Goal: Task Accomplishment & Management: Complete application form

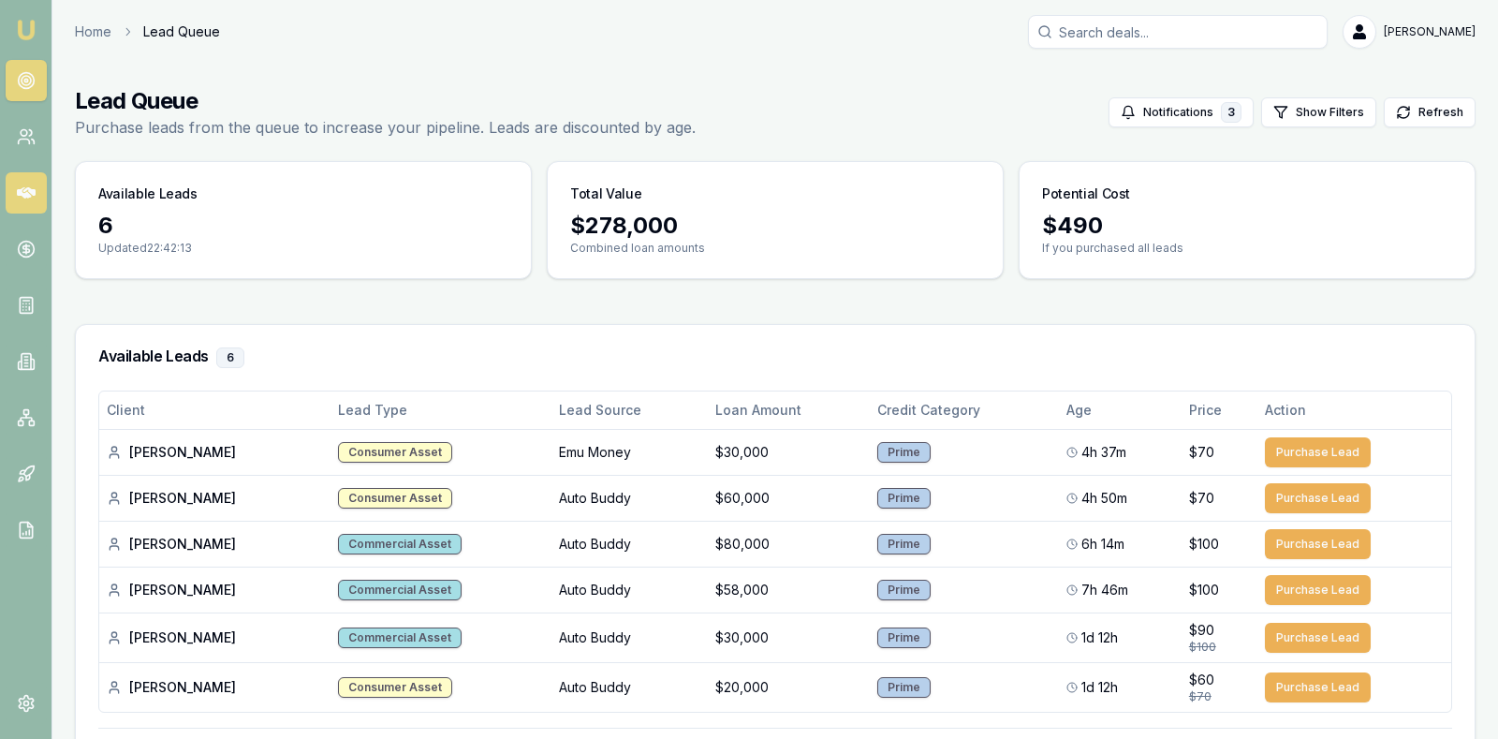
click at [31, 196] on icon at bounding box center [26, 193] width 19 height 19
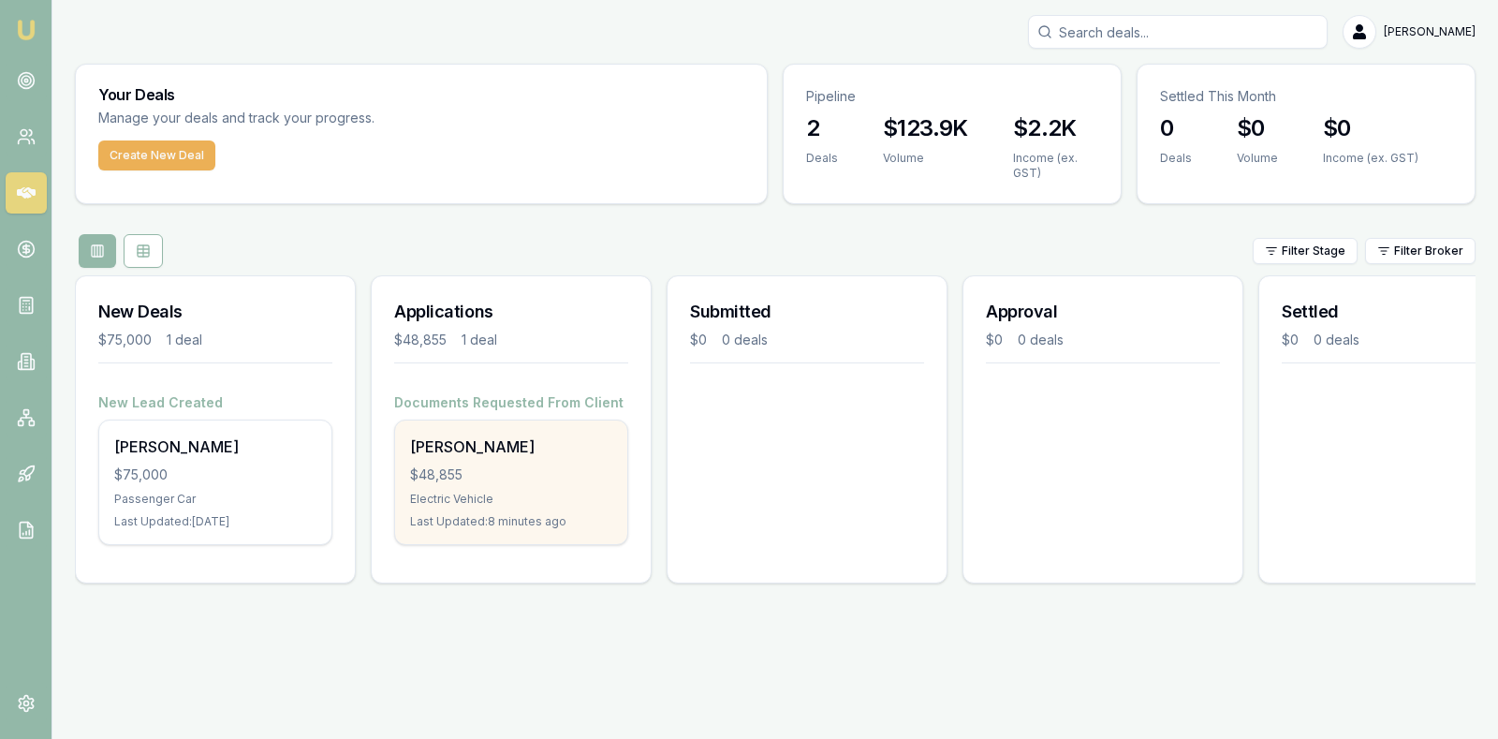
click at [455, 477] on div "$48,855" at bounding box center [511, 474] width 202 height 19
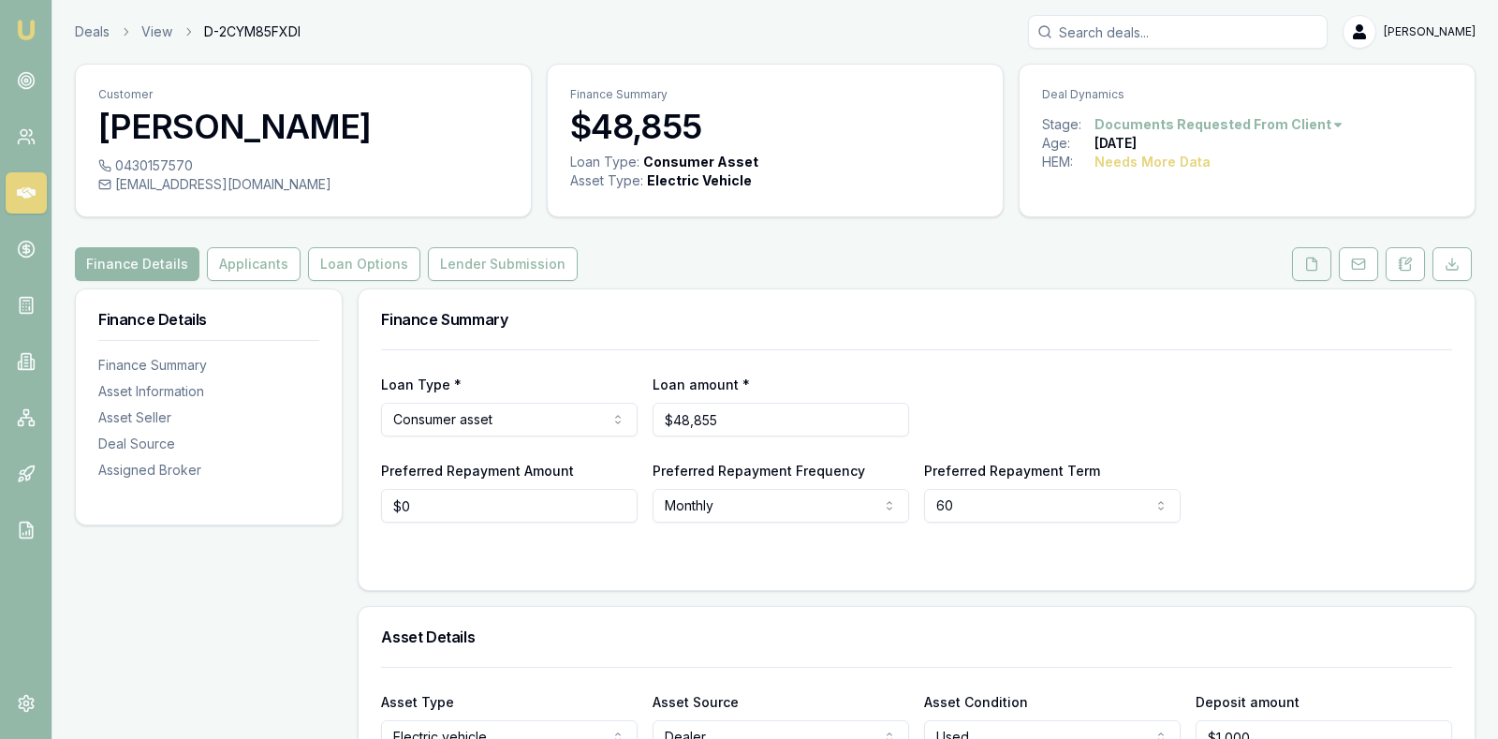
click at [1316, 265] on icon at bounding box center [1312, 264] width 15 height 15
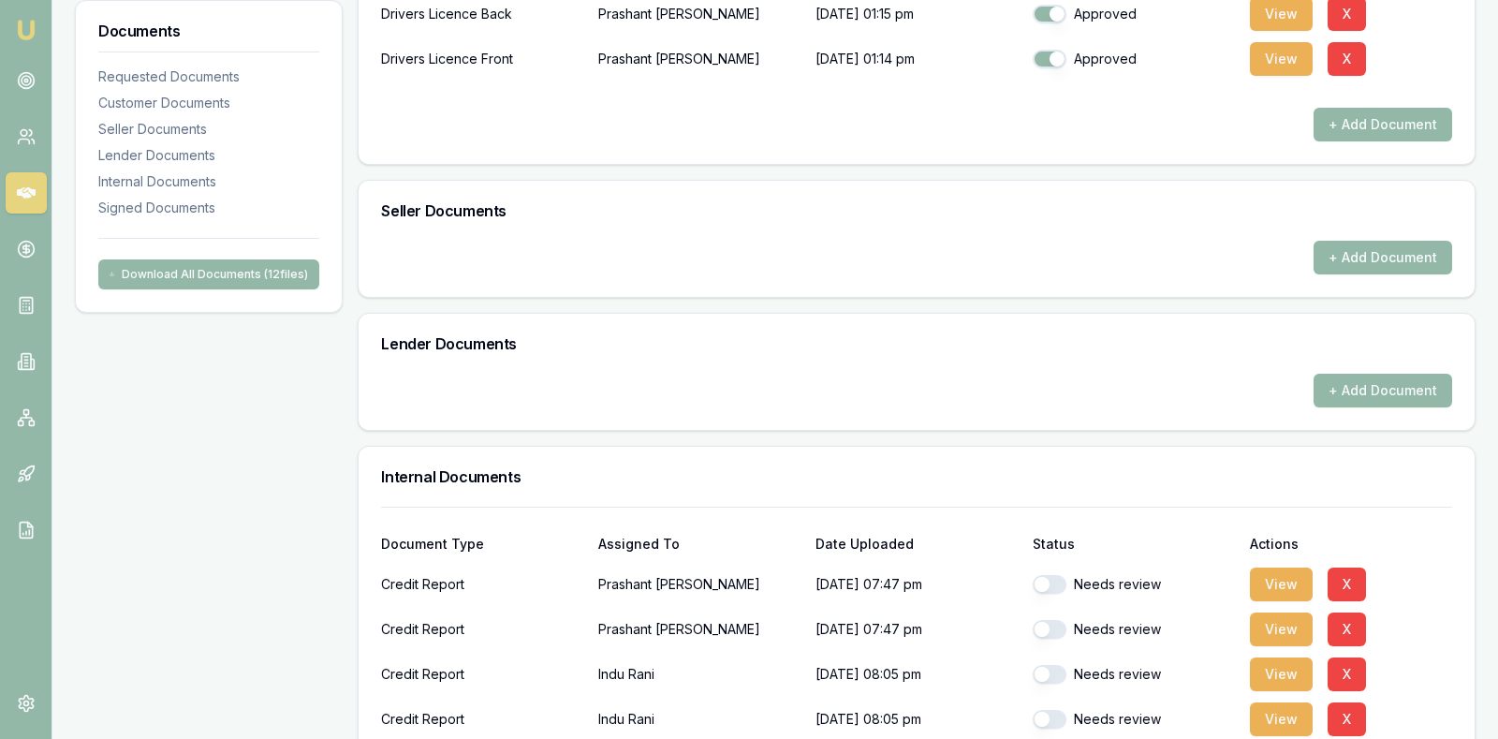
scroll to position [702, 0]
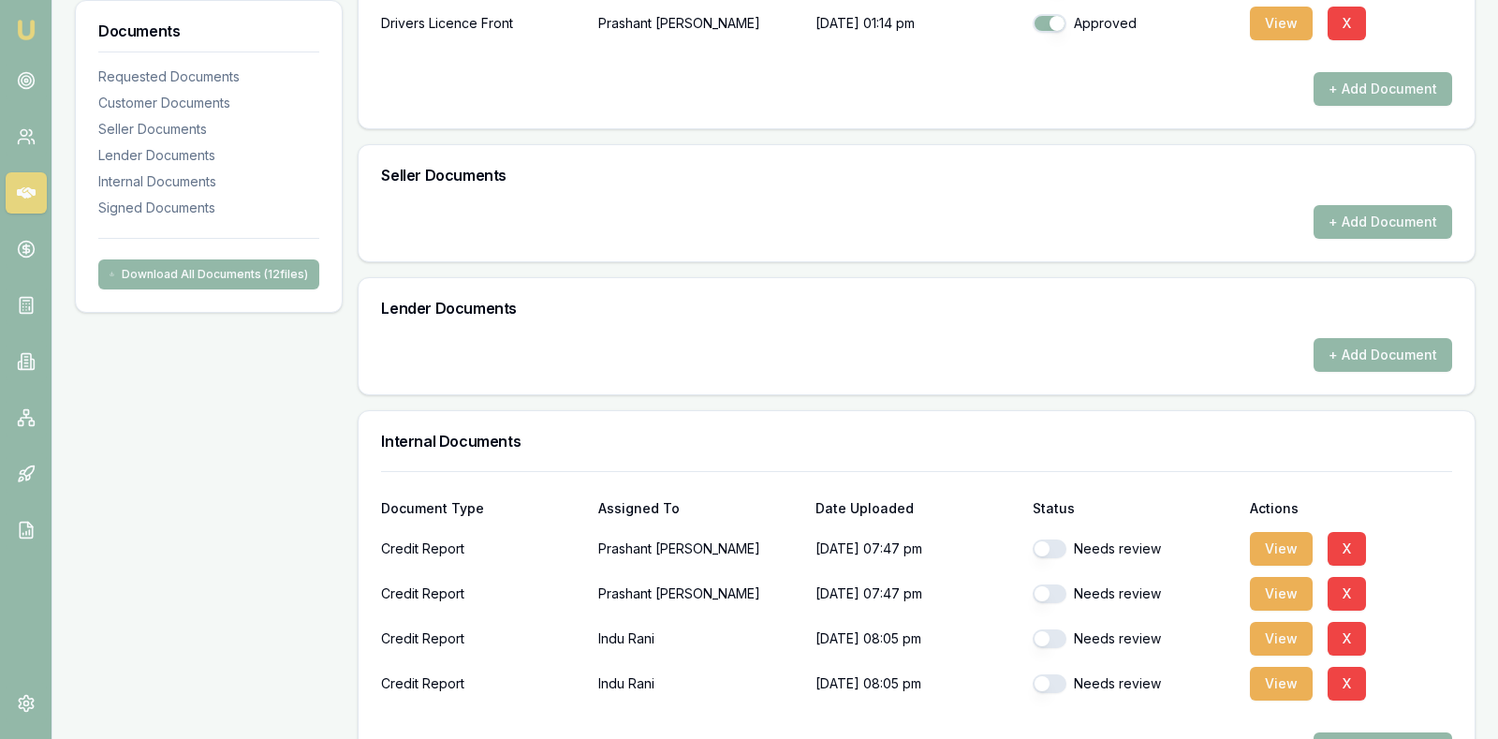
click at [1039, 542] on button "button" at bounding box center [1050, 548] width 34 height 19
checkbox input "true"
click at [1048, 590] on button "button" at bounding box center [1050, 593] width 34 height 19
checkbox input "true"
click at [1048, 634] on button "button" at bounding box center [1050, 638] width 34 height 19
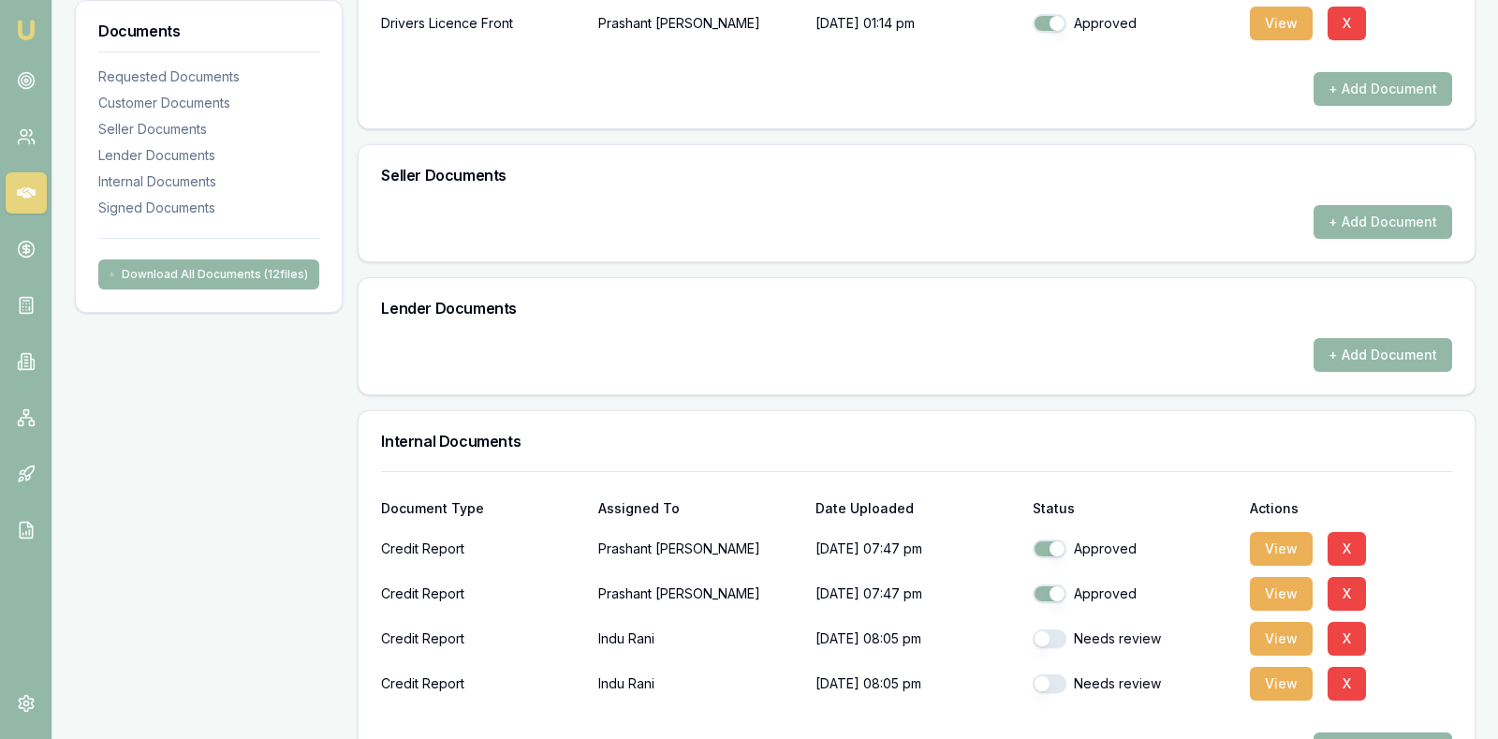
checkbox input "true"
click at [1051, 679] on button "button" at bounding box center [1050, 683] width 34 height 19
checkbox input "true"
click at [978, 393] on div "Requested Documents Update Stage + Add Request Customer Documents Document Type…" at bounding box center [917, 385] width 1118 height 1598
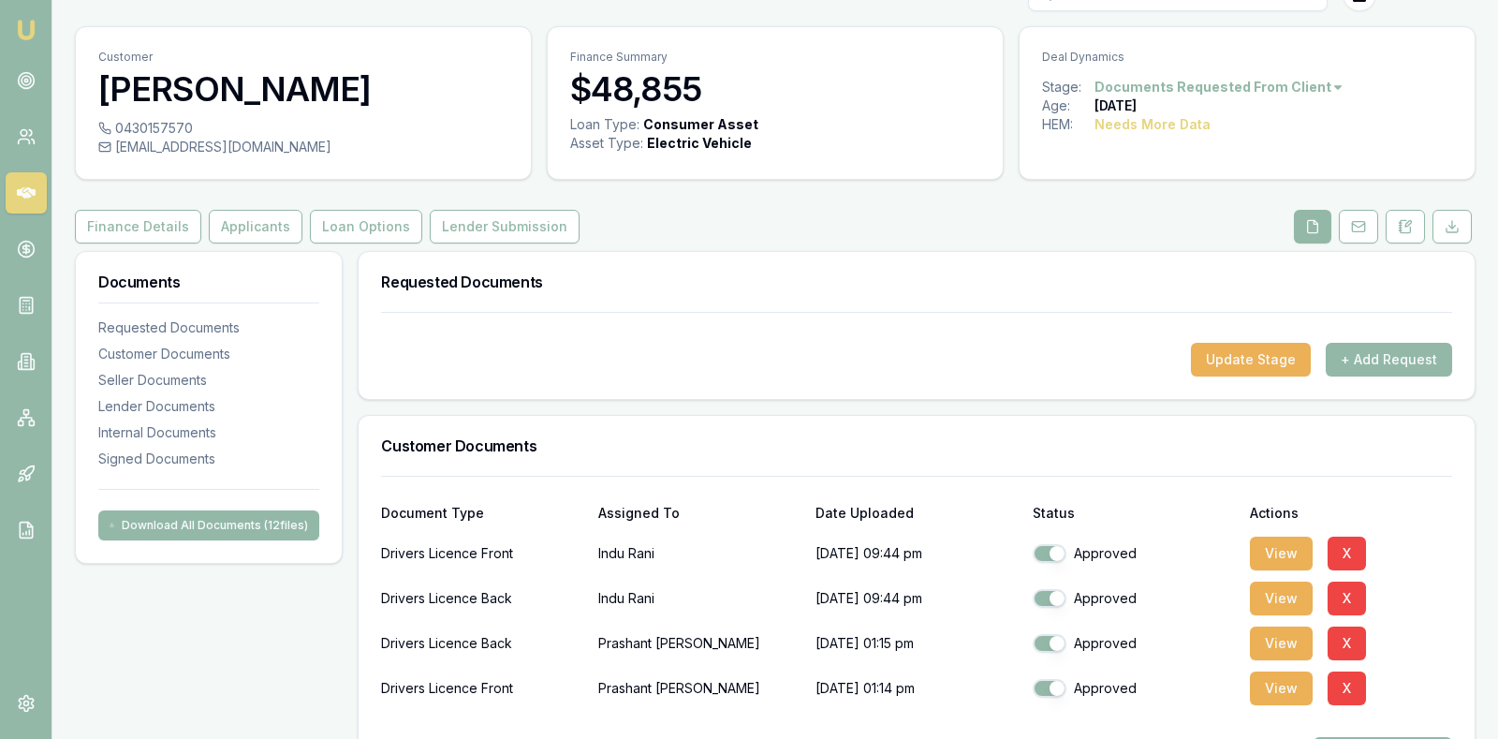
scroll to position [33, 0]
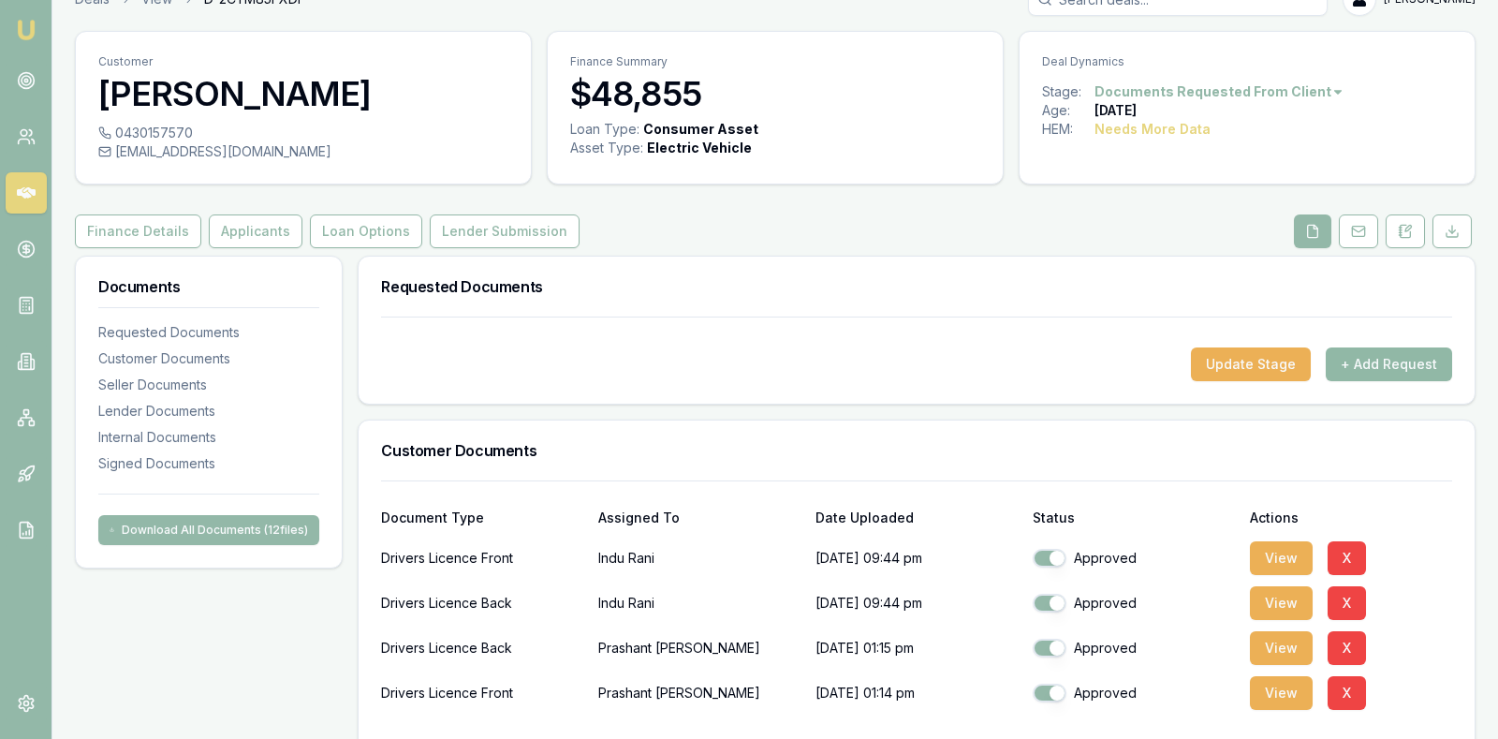
click at [1390, 362] on button "+ Add Request" at bounding box center [1389, 364] width 126 height 34
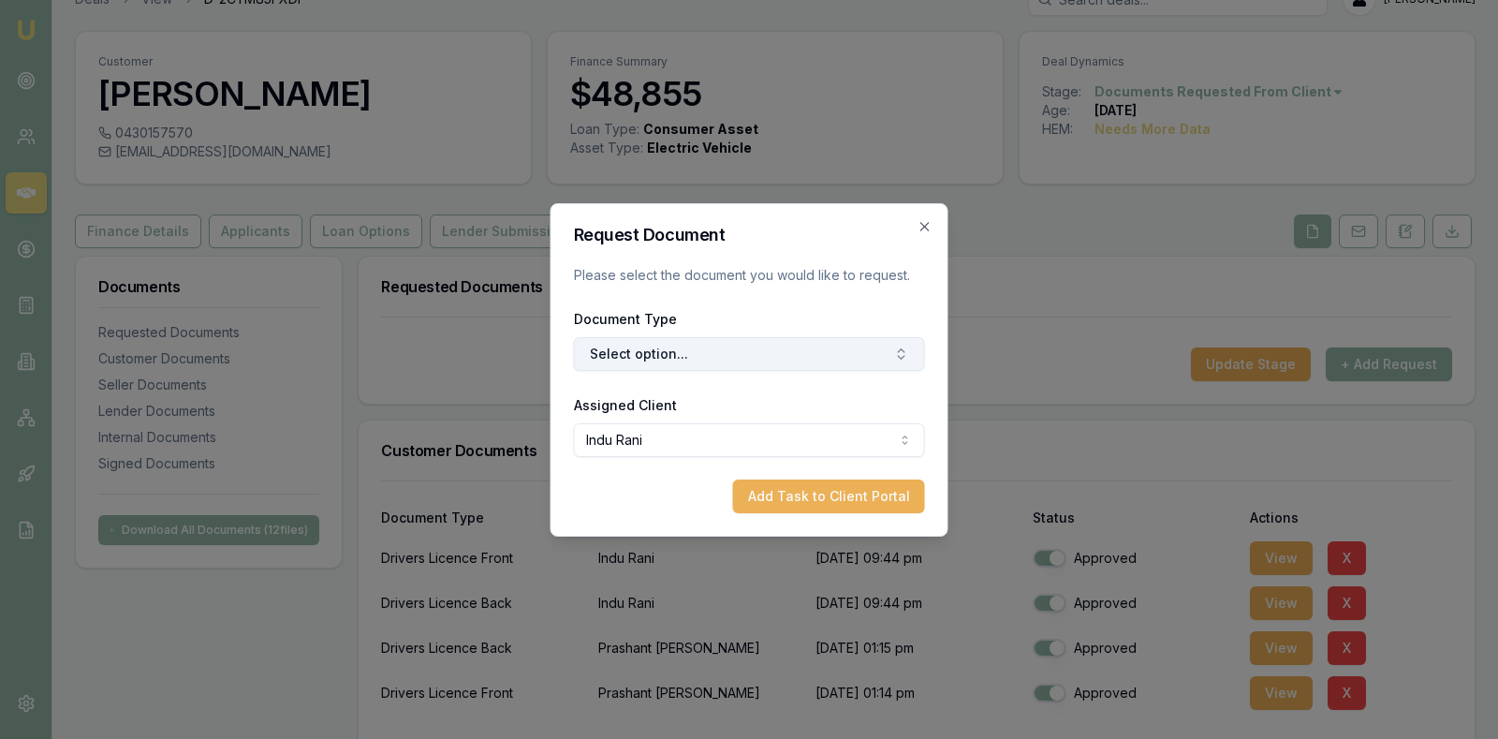
click at [886, 352] on button "Select option..." at bounding box center [749, 354] width 351 height 34
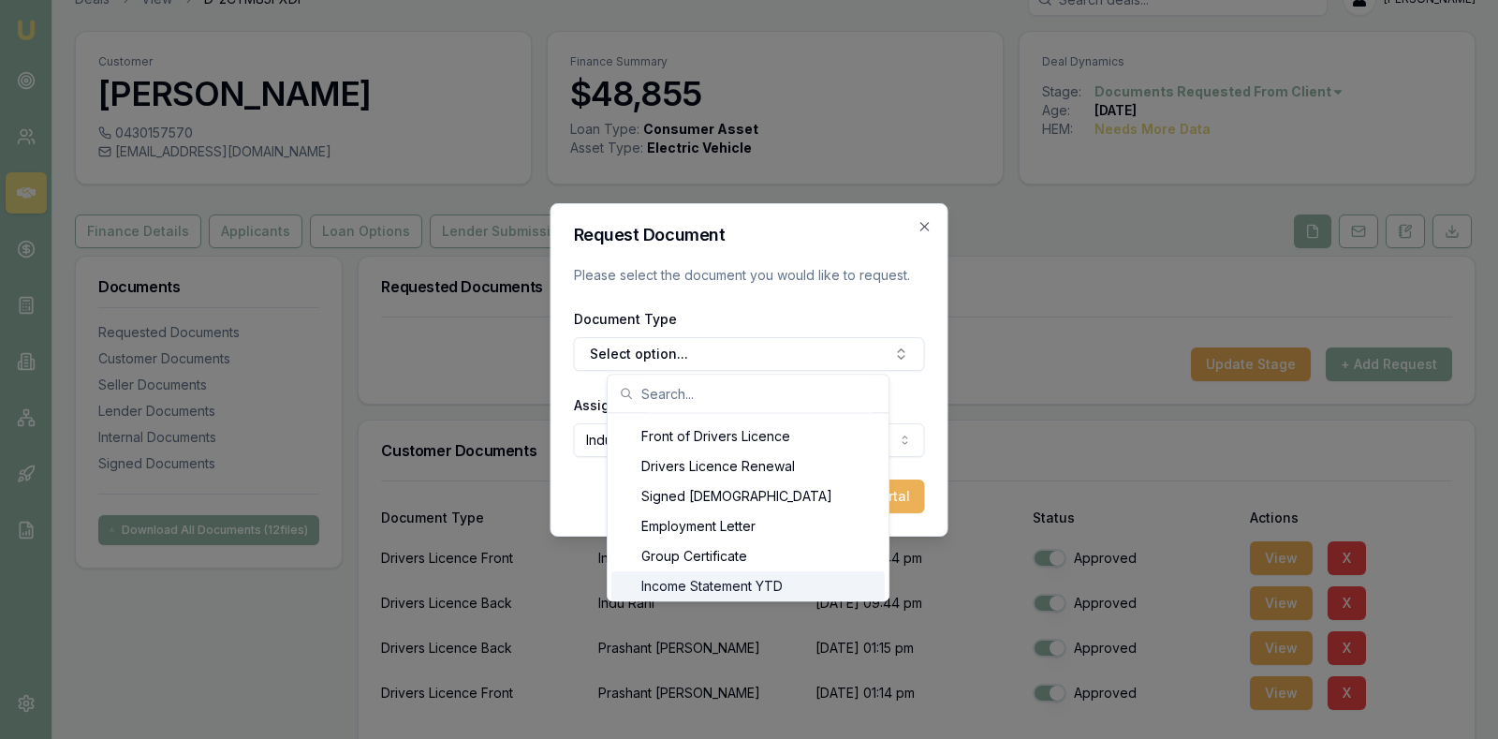
scroll to position [1044, 0]
click at [723, 493] on div "Employment Letter" at bounding box center [748, 496] width 273 height 30
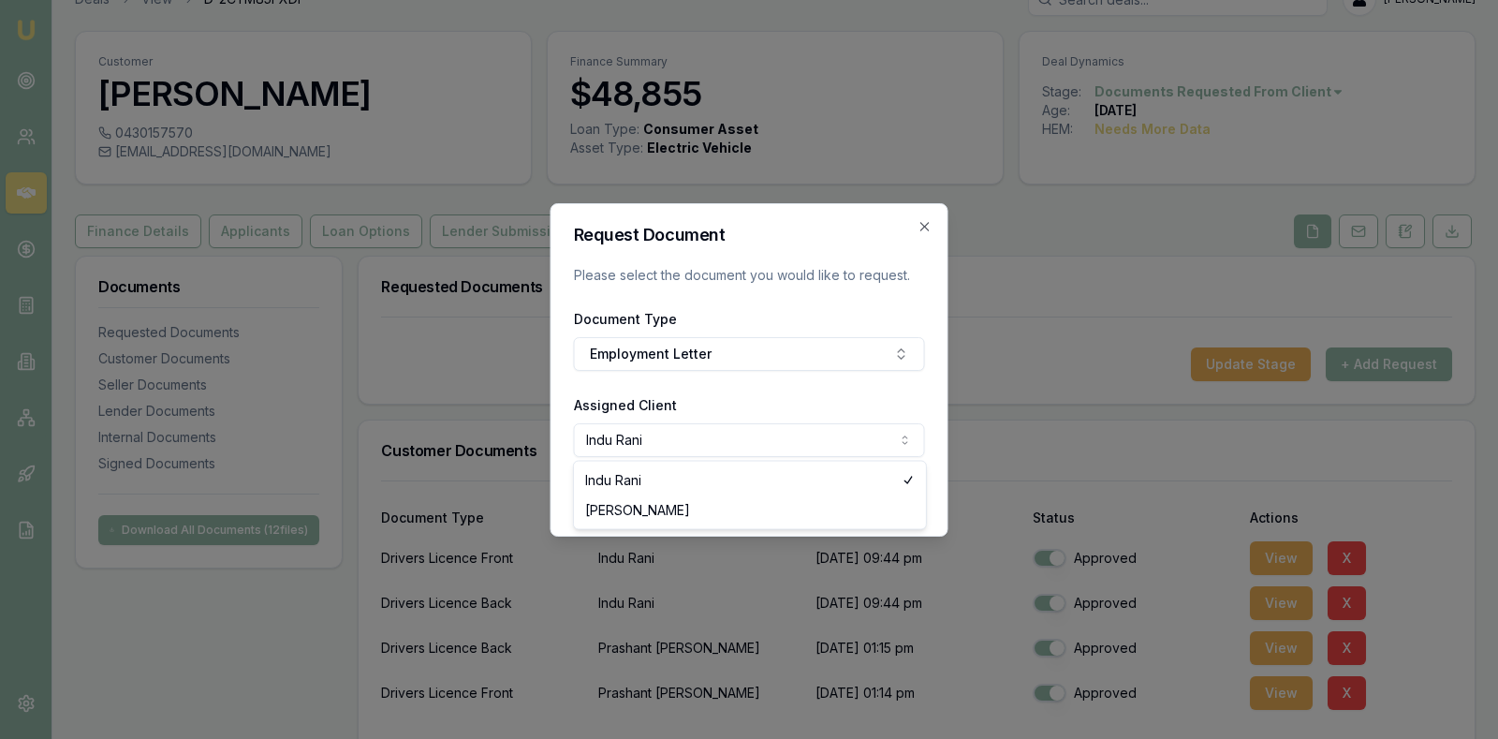
click at [806, 425] on body "Emu Broker Deals View D-2CYM85FXDI [PERSON_NAME] Toggle Menu Customer [PERSON_N…" at bounding box center [749, 336] width 1498 height 739
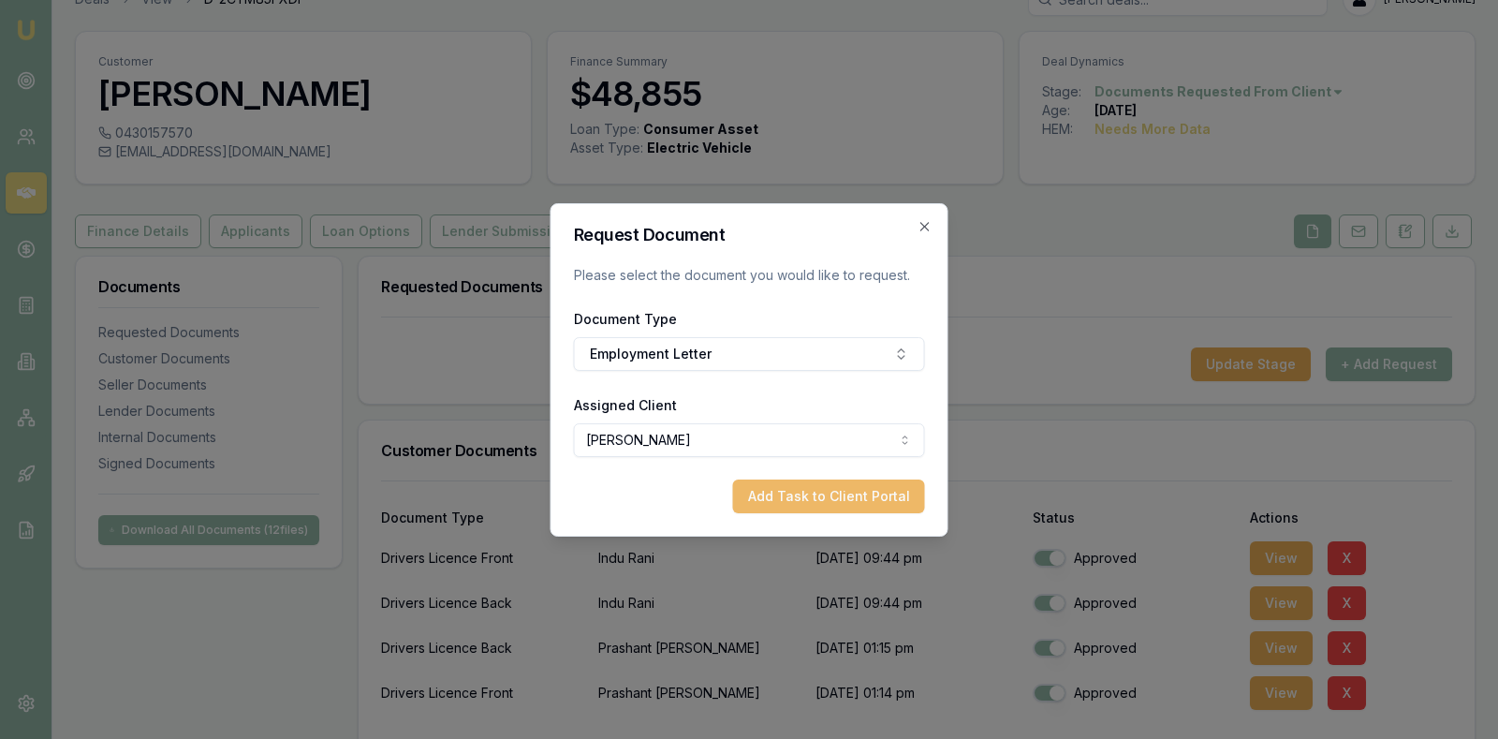
click at [808, 495] on button "Add Task to Client Portal" at bounding box center [829, 496] width 192 height 34
select select "U-C0LG0XRZH5"
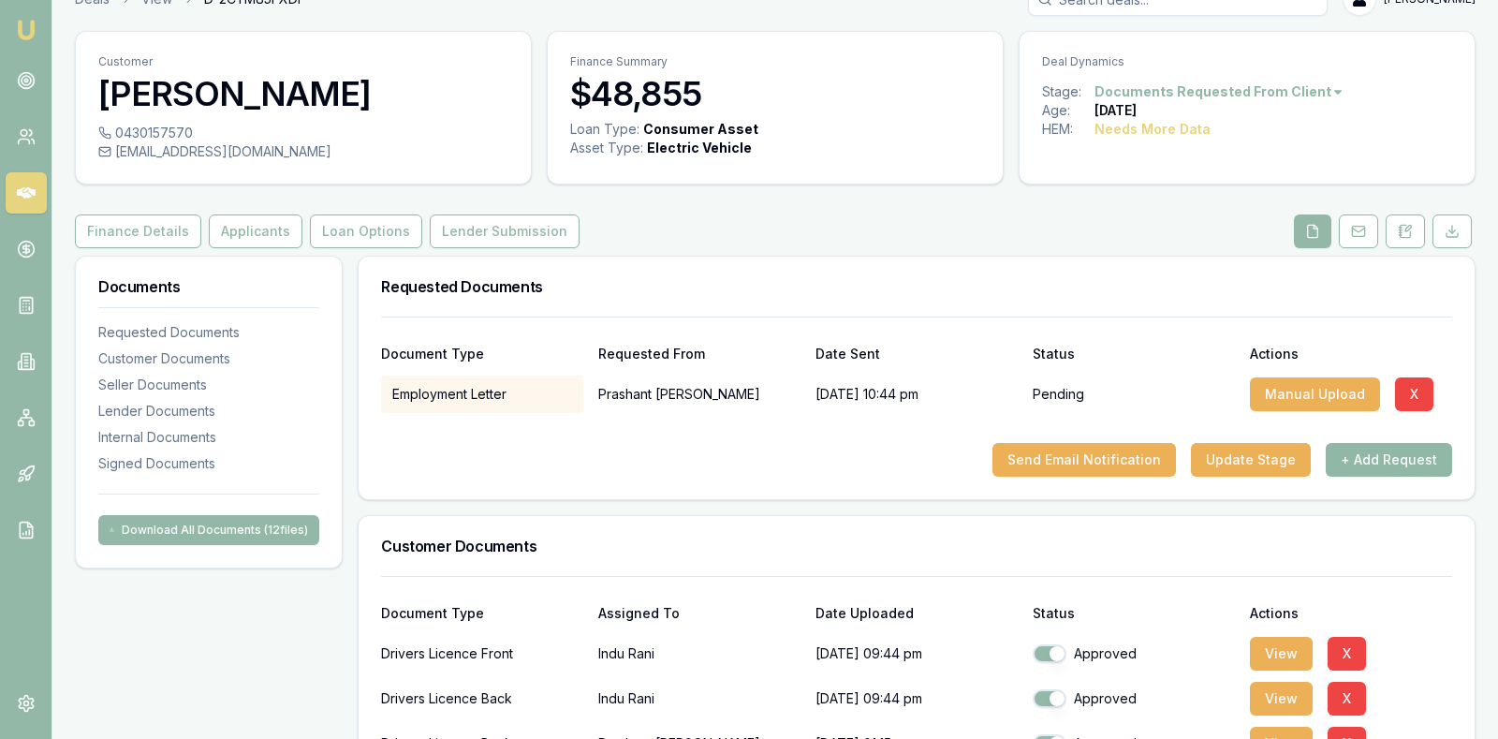
click at [1372, 456] on button "+ Add Request" at bounding box center [1389, 460] width 126 height 34
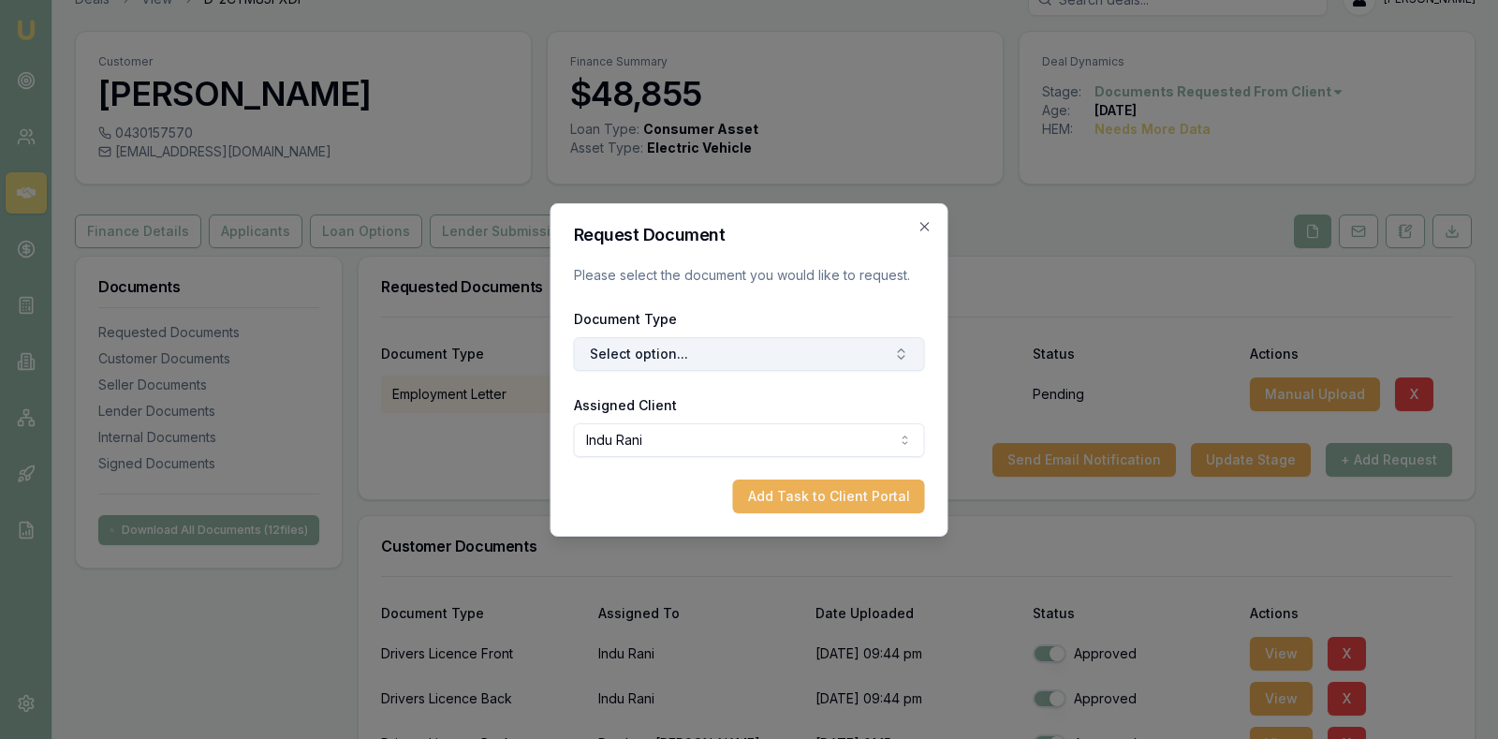
click at [826, 351] on button "Select option..." at bounding box center [749, 354] width 351 height 34
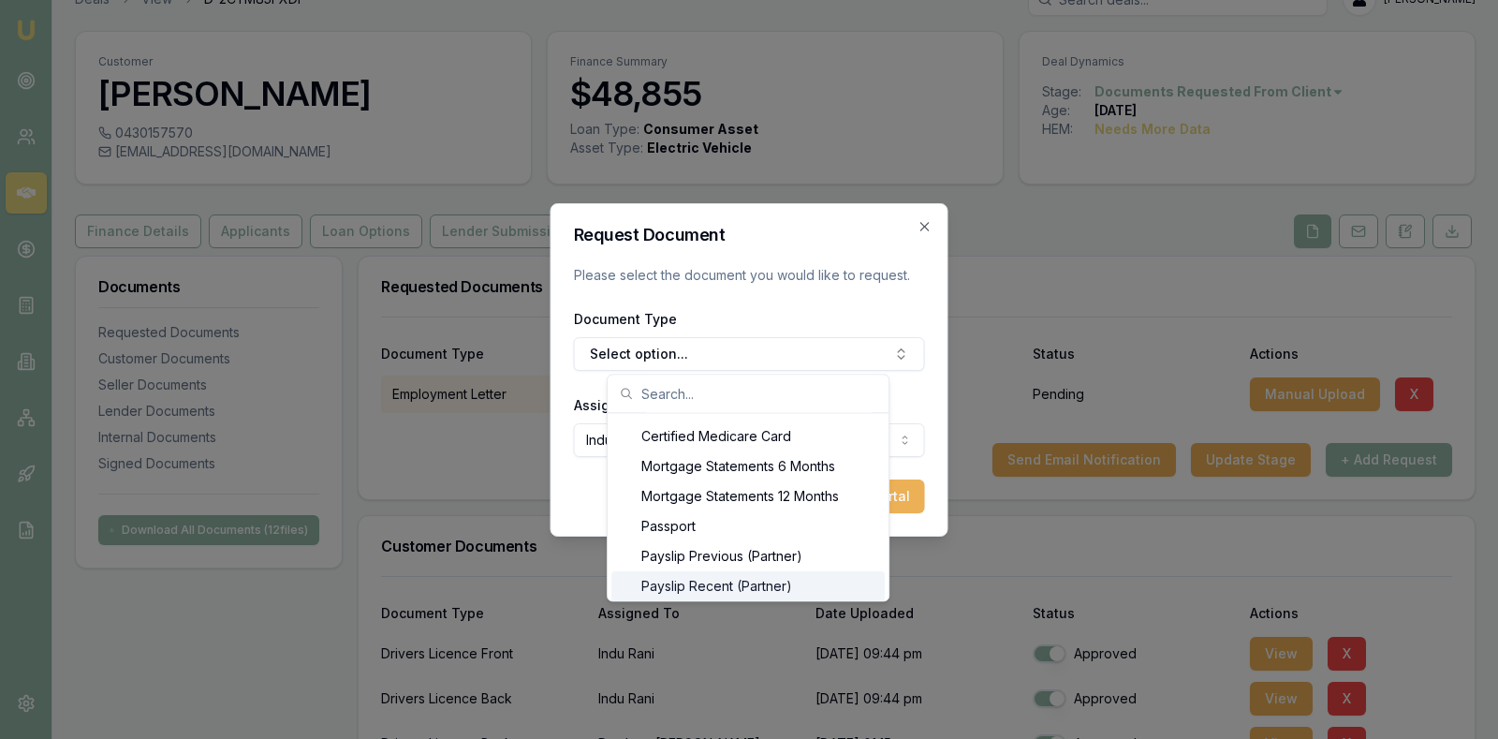
scroll to position [1524, 0]
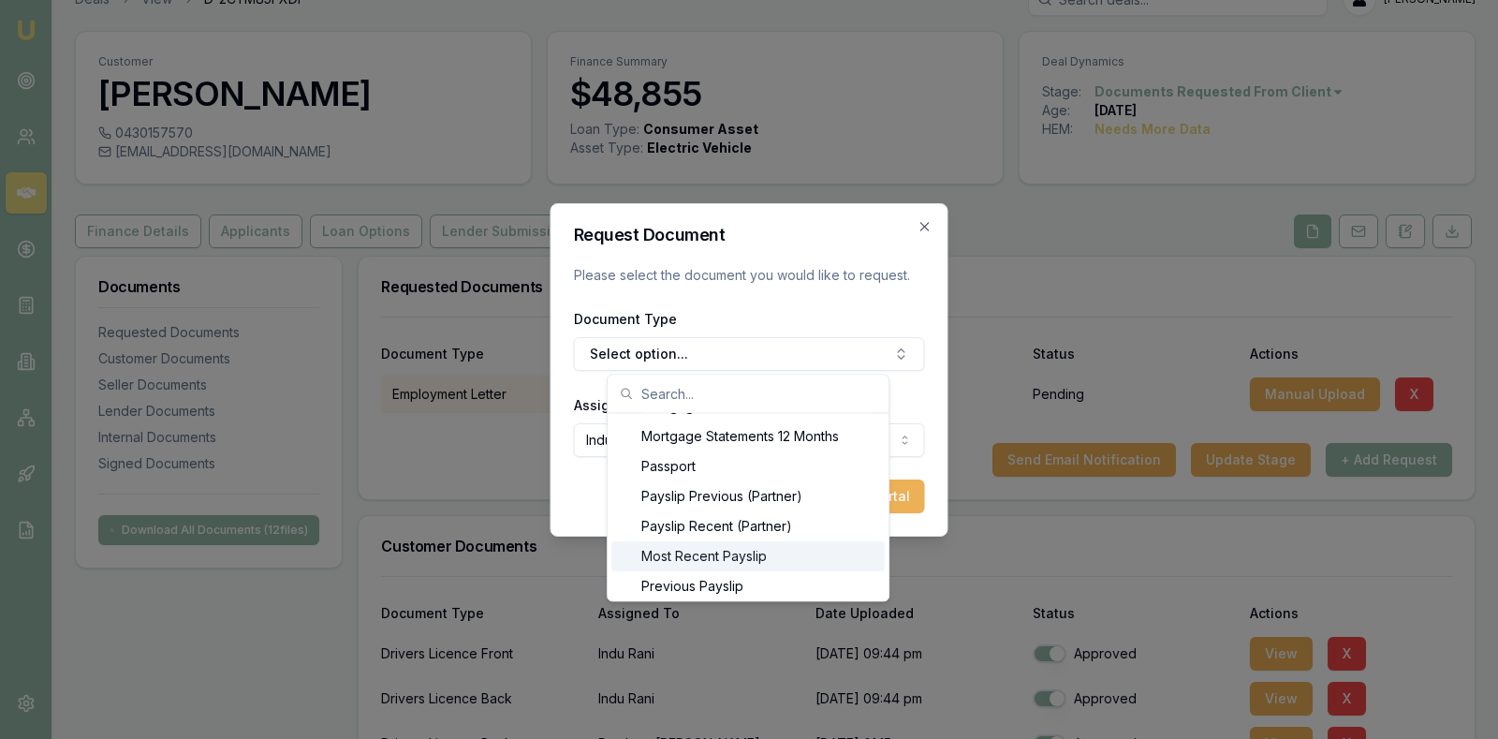
click at [739, 558] on div "Most Recent Payslip" at bounding box center [748, 556] width 273 height 30
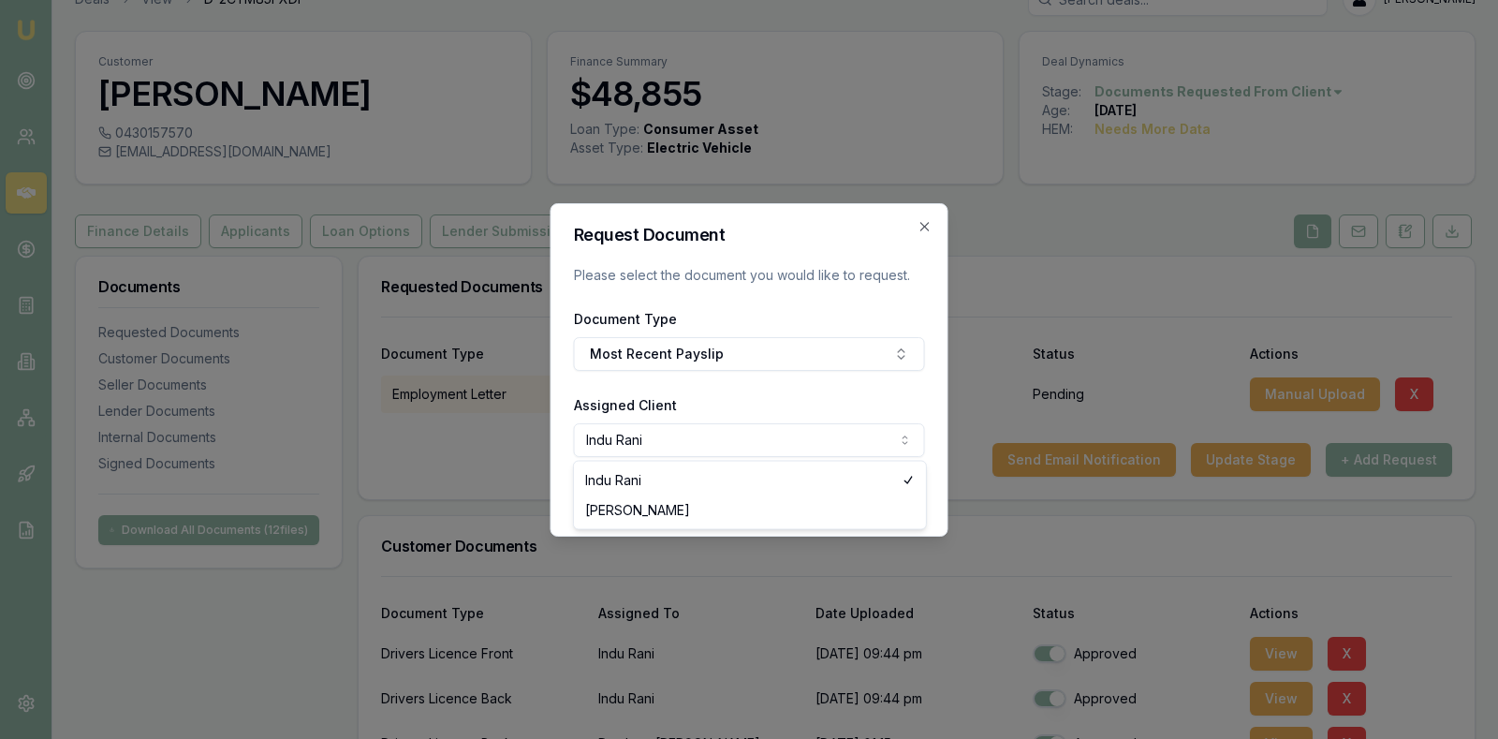
click at [816, 426] on body "Emu Broker Deals View D-2CYM85FXDI [PERSON_NAME] Toggle Menu Customer [PERSON_N…" at bounding box center [749, 336] width 1498 height 739
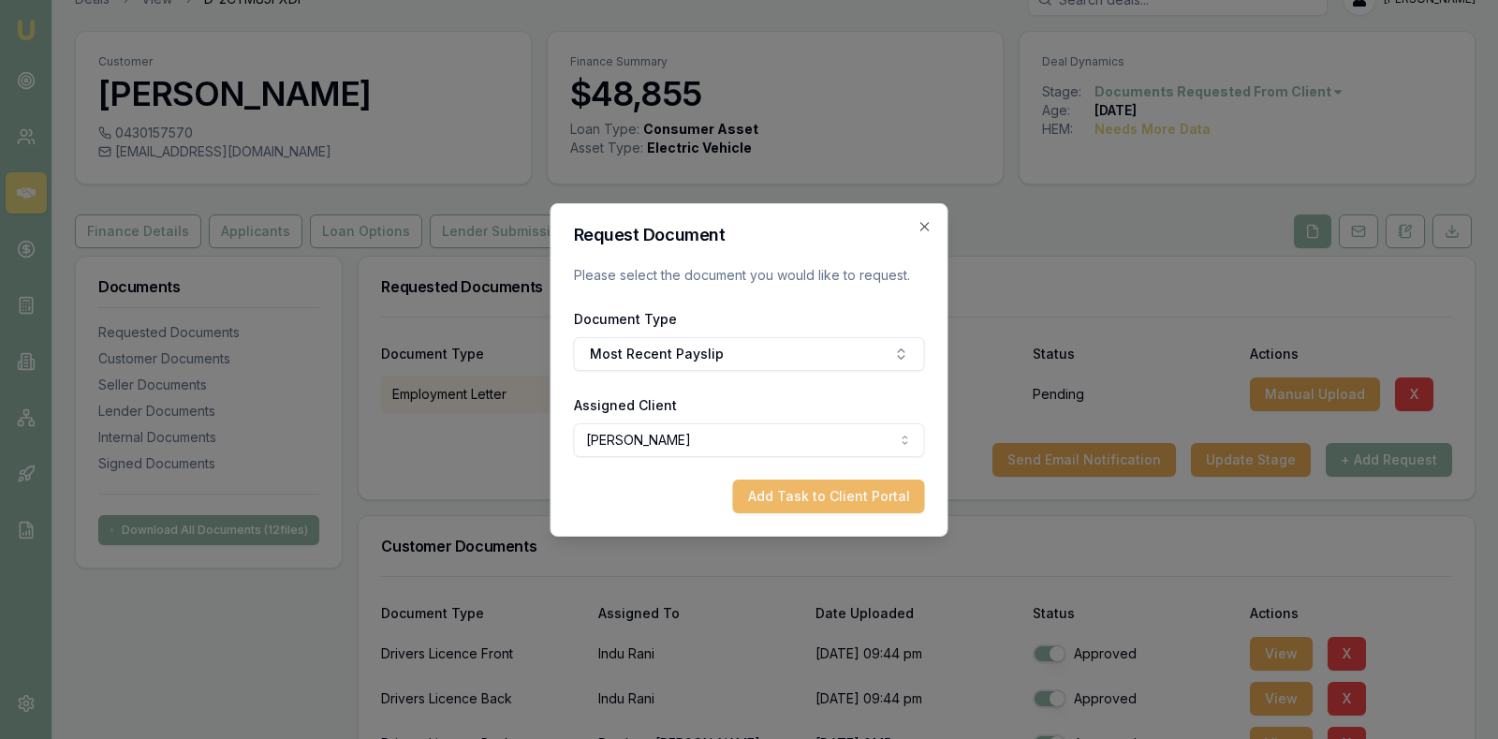
click at [789, 493] on button "Add Task to Client Portal" at bounding box center [829, 496] width 192 height 34
select select "U-C0LG0XRZH5"
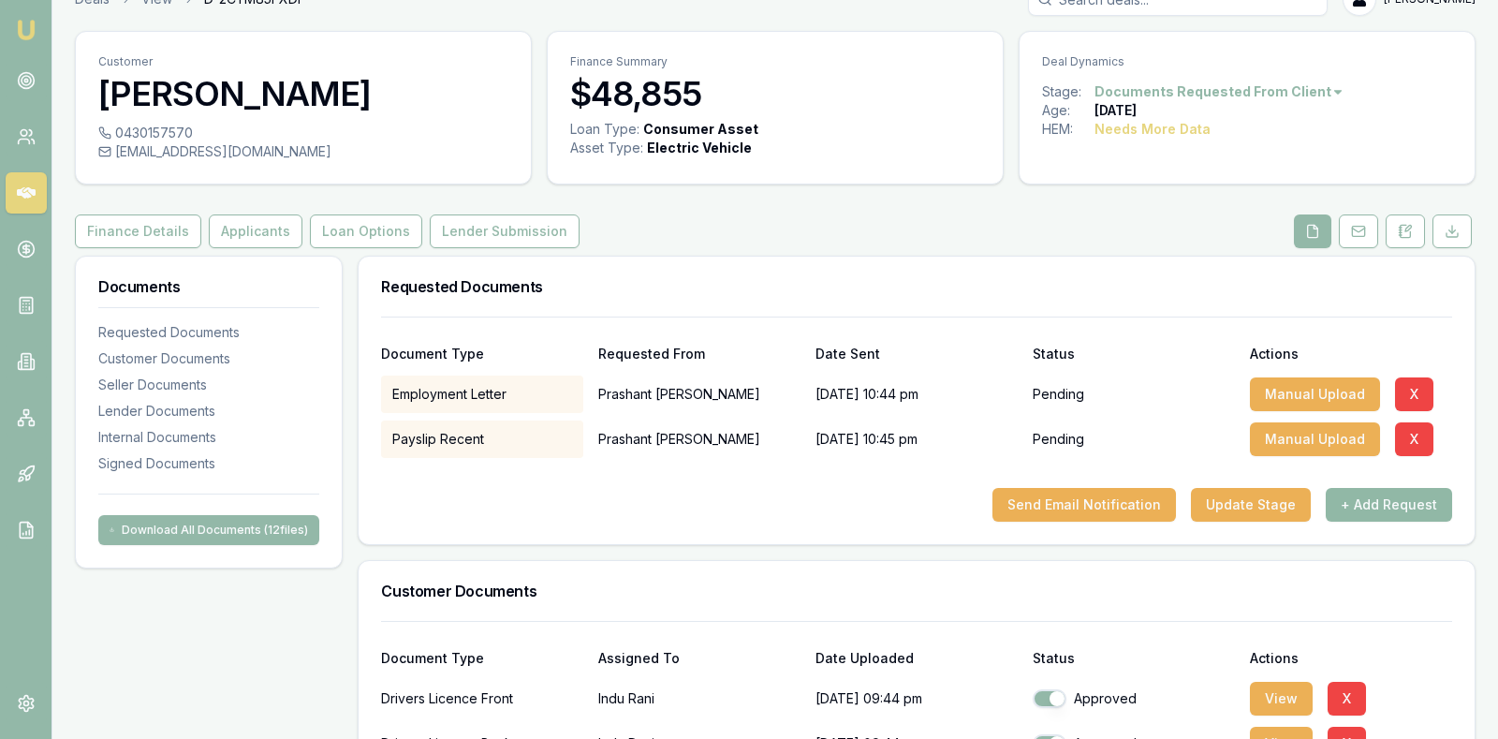
click at [1365, 501] on button "+ Add Request" at bounding box center [1389, 505] width 126 height 34
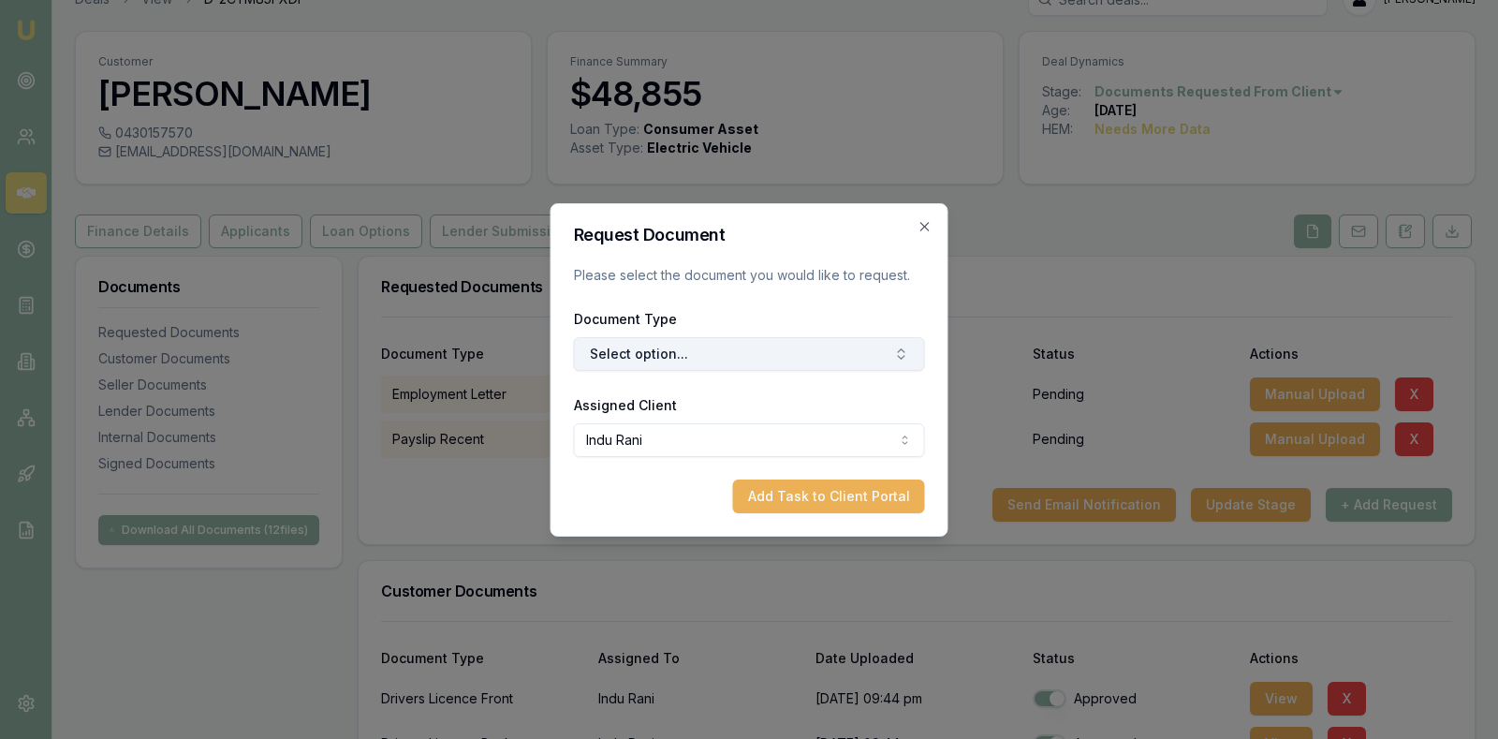
click at [835, 349] on button "Select option..." at bounding box center [749, 354] width 351 height 34
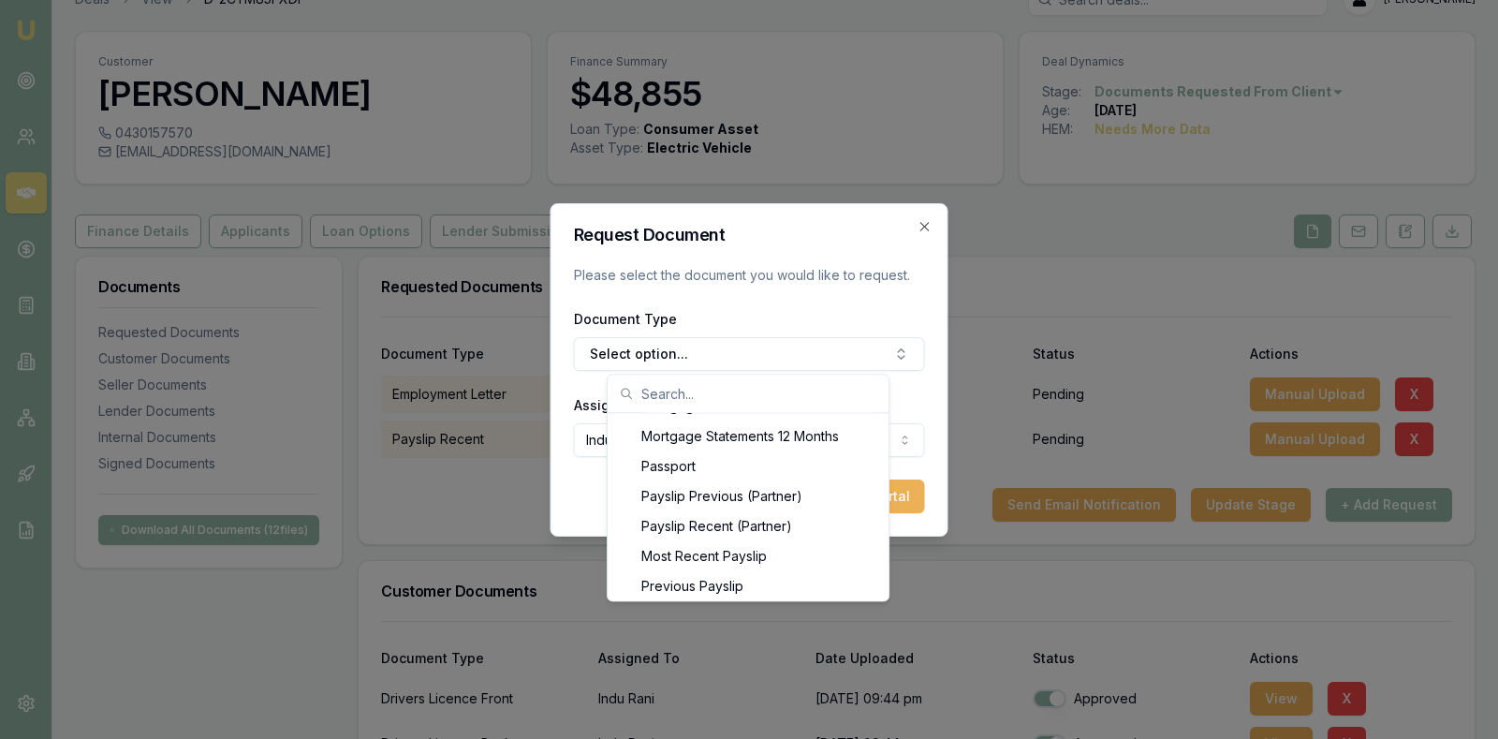
scroll to position [1554, 0]
click at [719, 553] on div "Previous Payslip" at bounding box center [748, 556] width 273 height 30
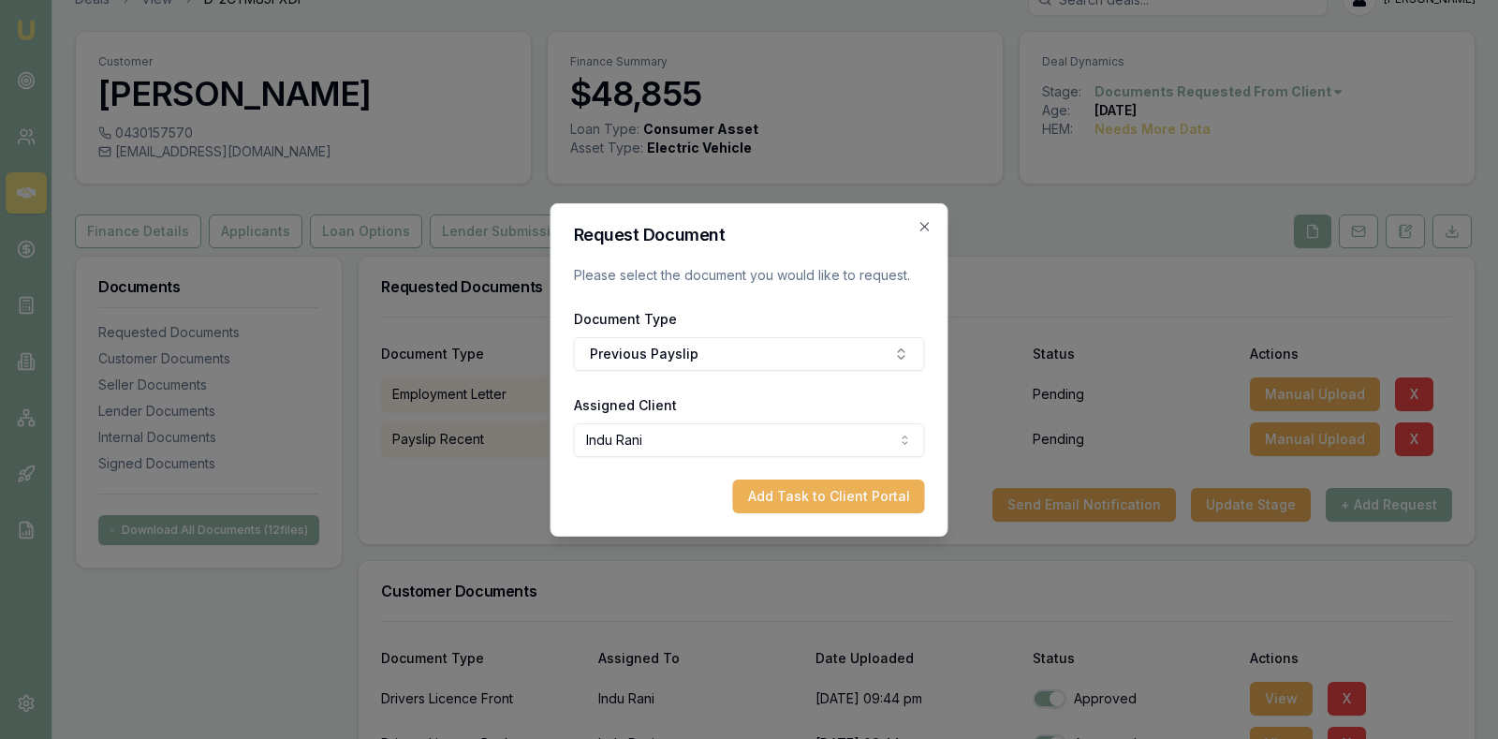
click at [731, 435] on body "Emu Broker Deals View D-2CYM85FXDI [PERSON_NAME] Toggle Menu Customer [PERSON_N…" at bounding box center [749, 336] width 1498 height 739
click at [774, 492] on button "Add Task to Client Portal" at bounding box center [829, 496] width 192 height 34
select select "U-C0LG0XRZH5"
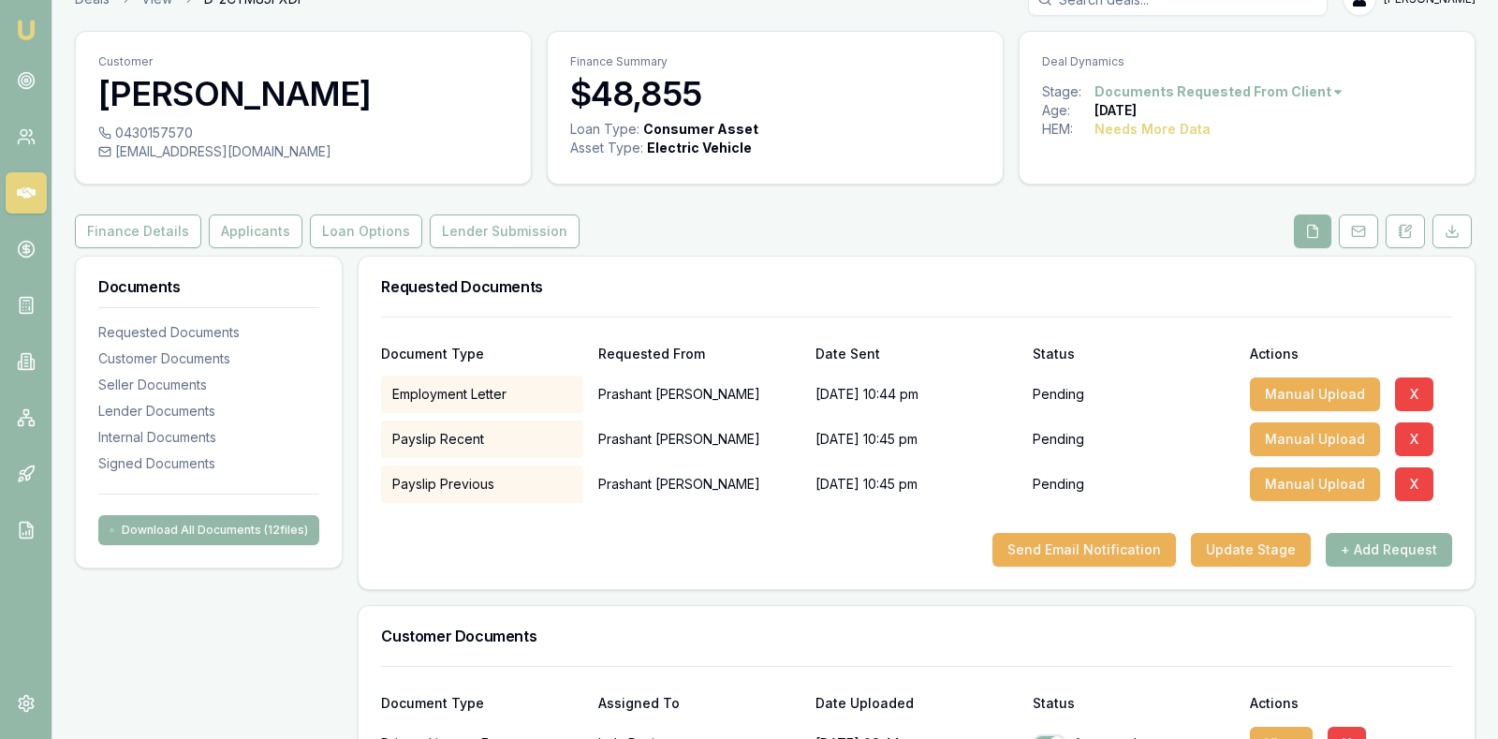
click at [1371, 544] on button "+ Add Request" at bounding box center [1389, 550] width 126 height 34
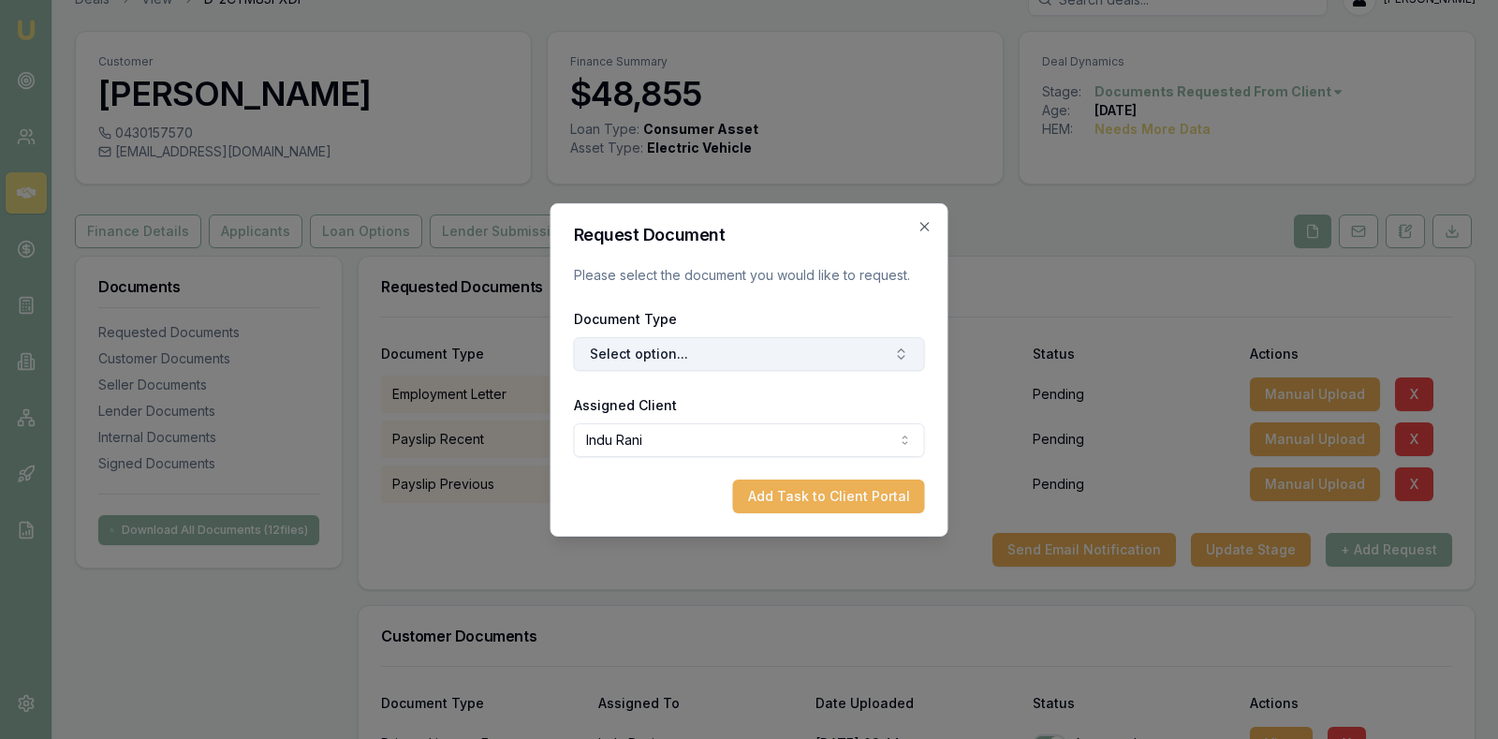
click at [851, 348] on button "Select option..." at bounding box center [749, 354] width 351 height 34
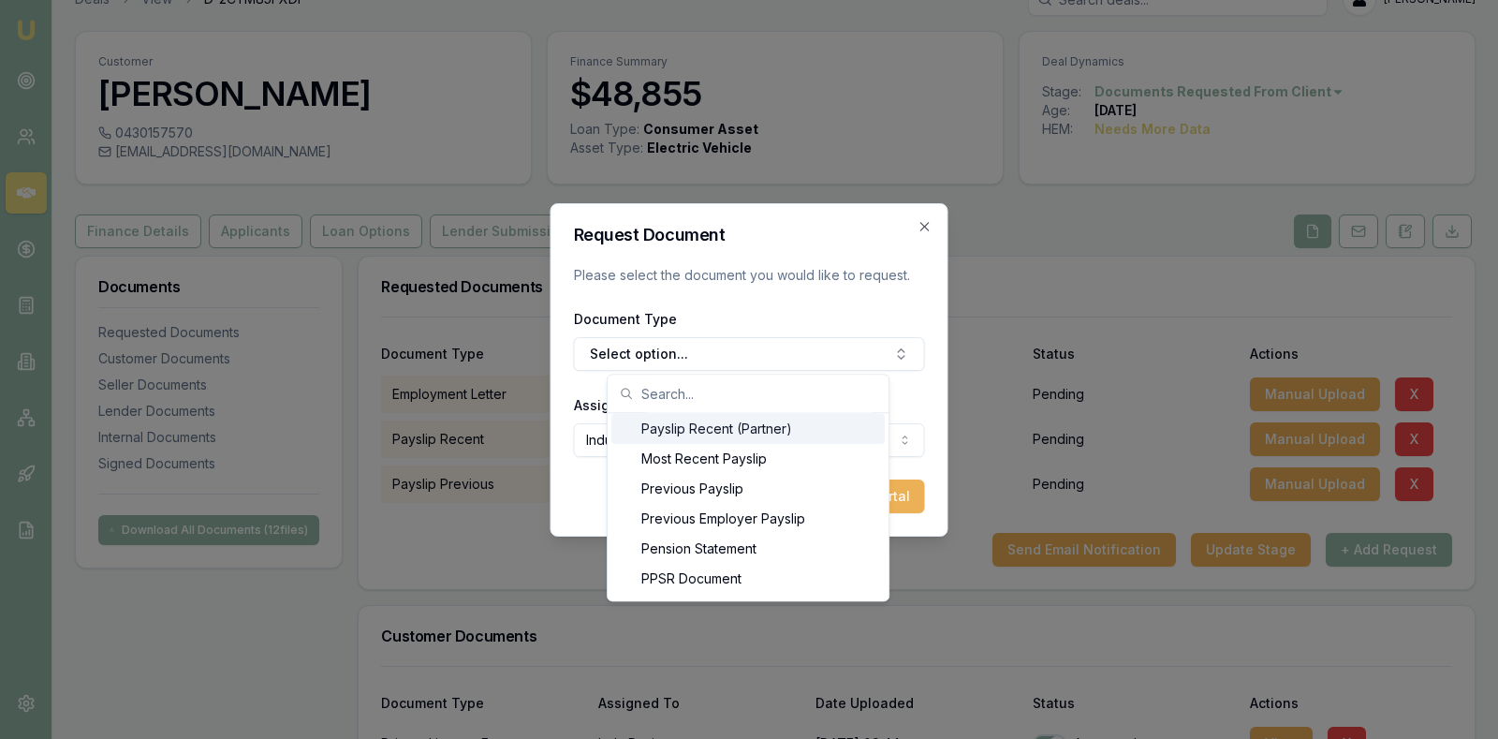
scroll to position [1591, 0]
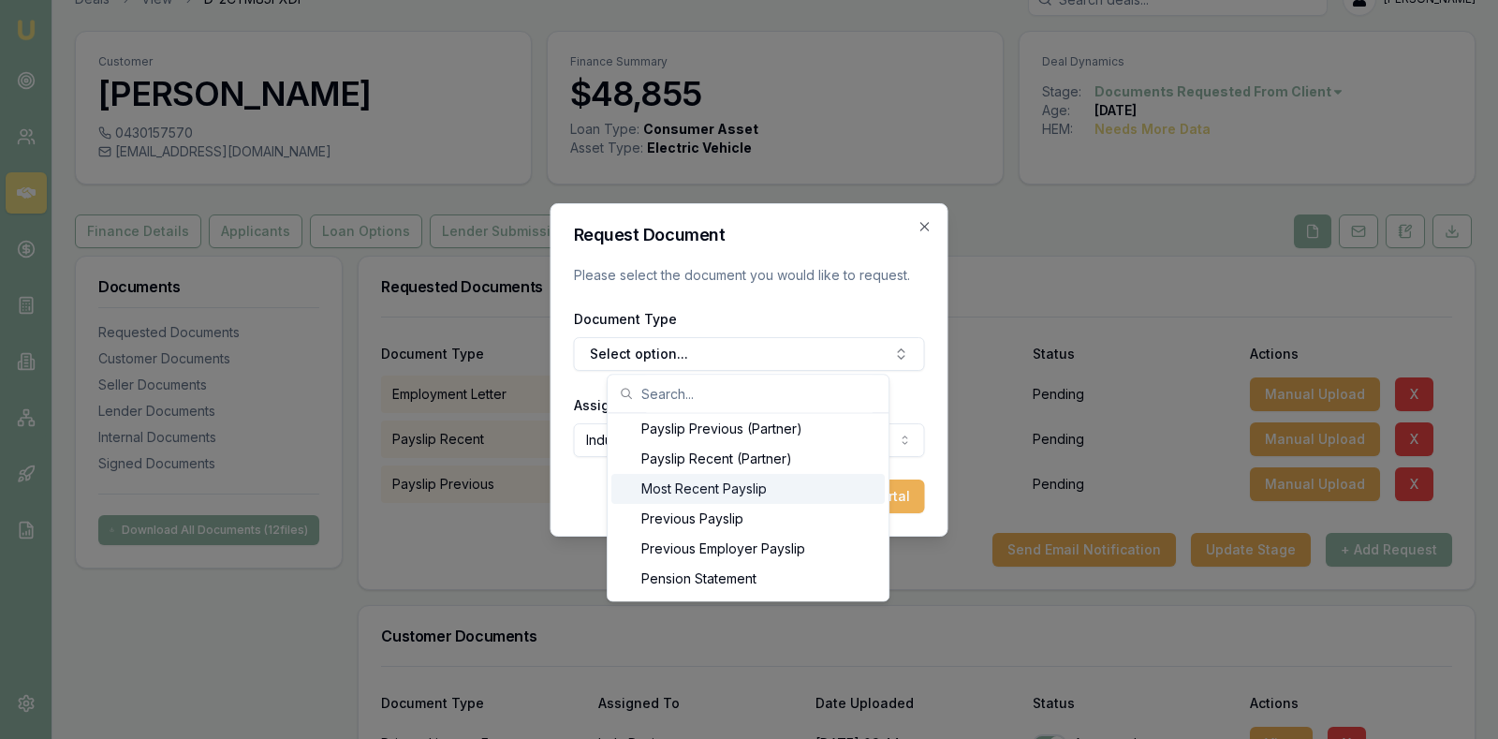
click at [752, 489] on div "Most Recent Payslip" at bounding box center [748, 489] width 273 height 30
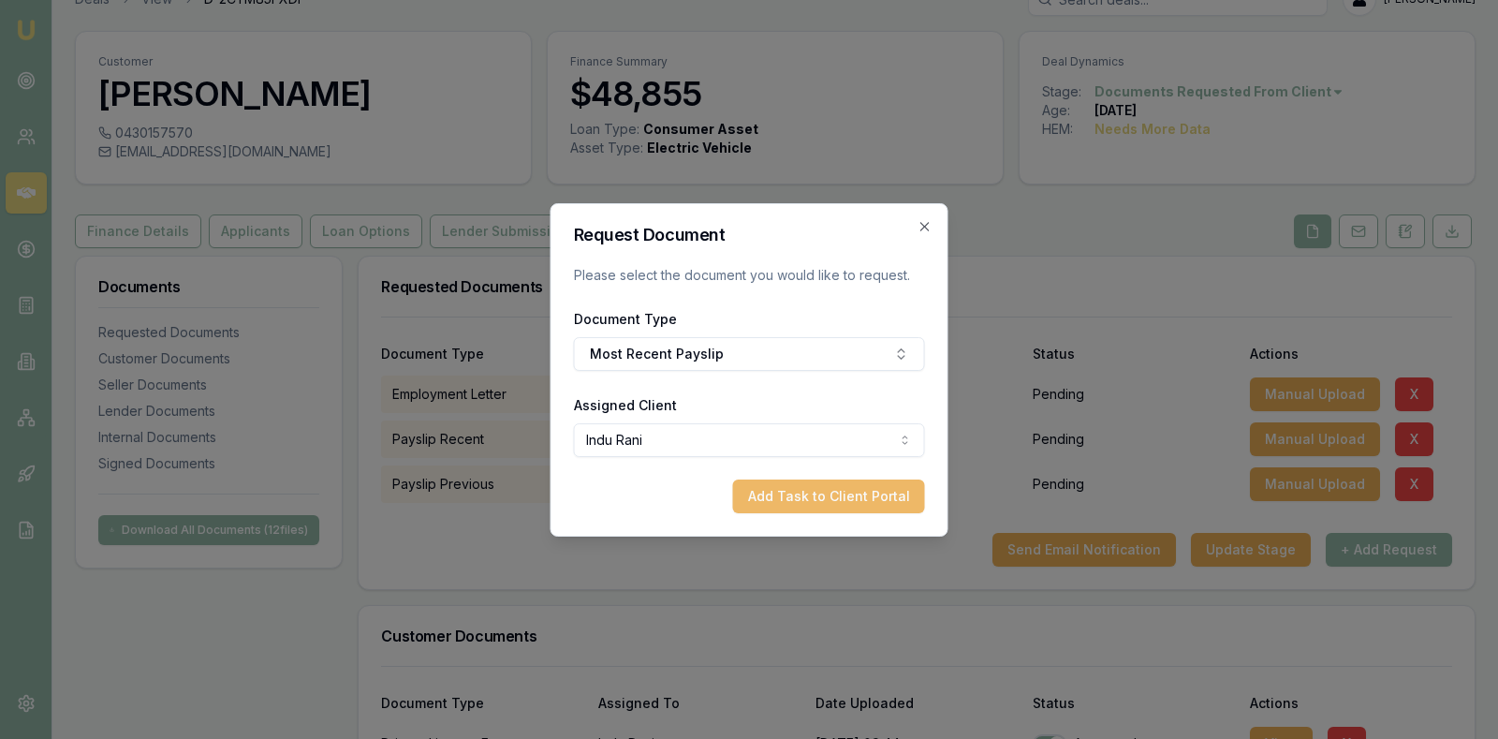
click at [777, 488] on button "Add Task to Client Portal" at bounding box center [829, 496] width 192 height 34
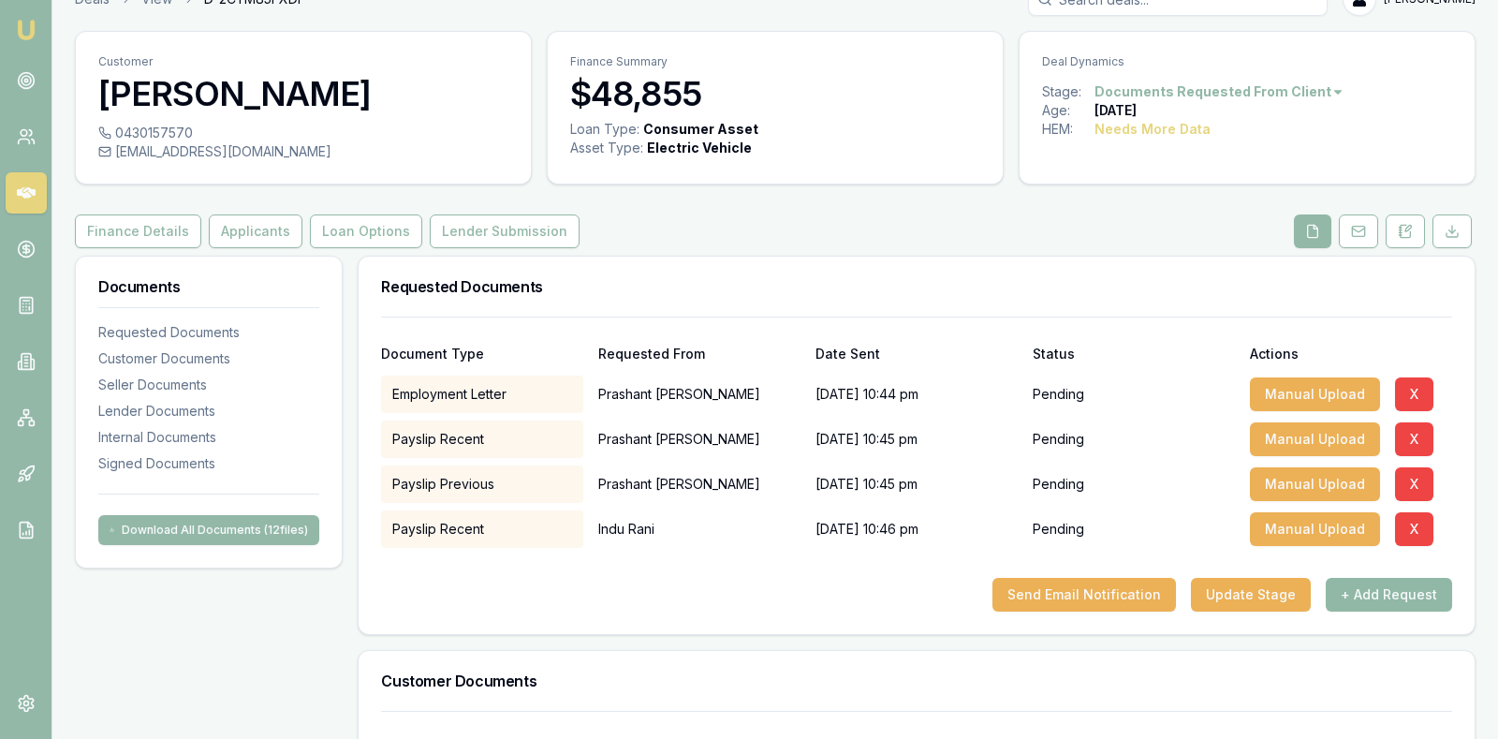
click at [1364, 591] on button "+ Add Request" at bounding box center [1389, 595] width 126 height 34
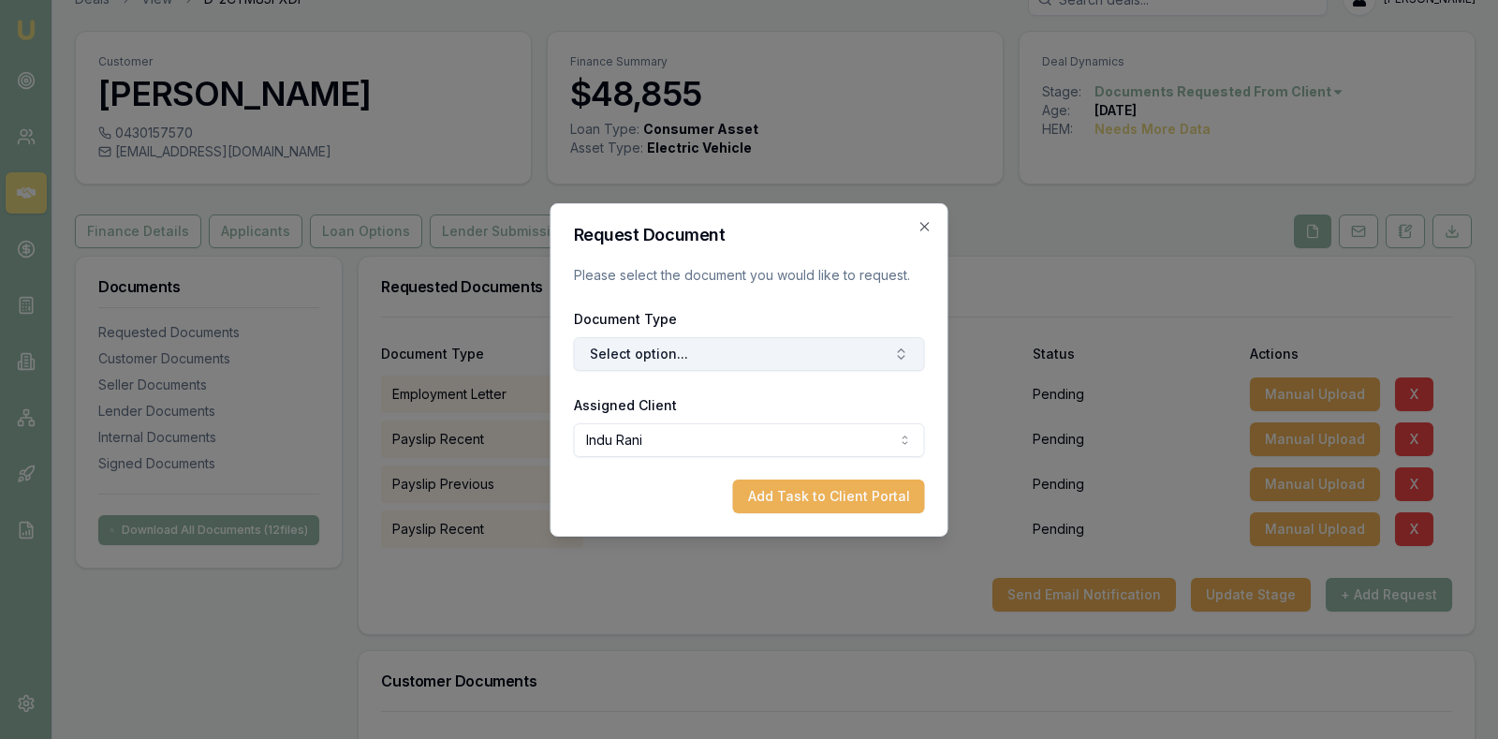
click at [859, 350] on button "Select option..." at bounding box center [749, 354] width 351 height 34
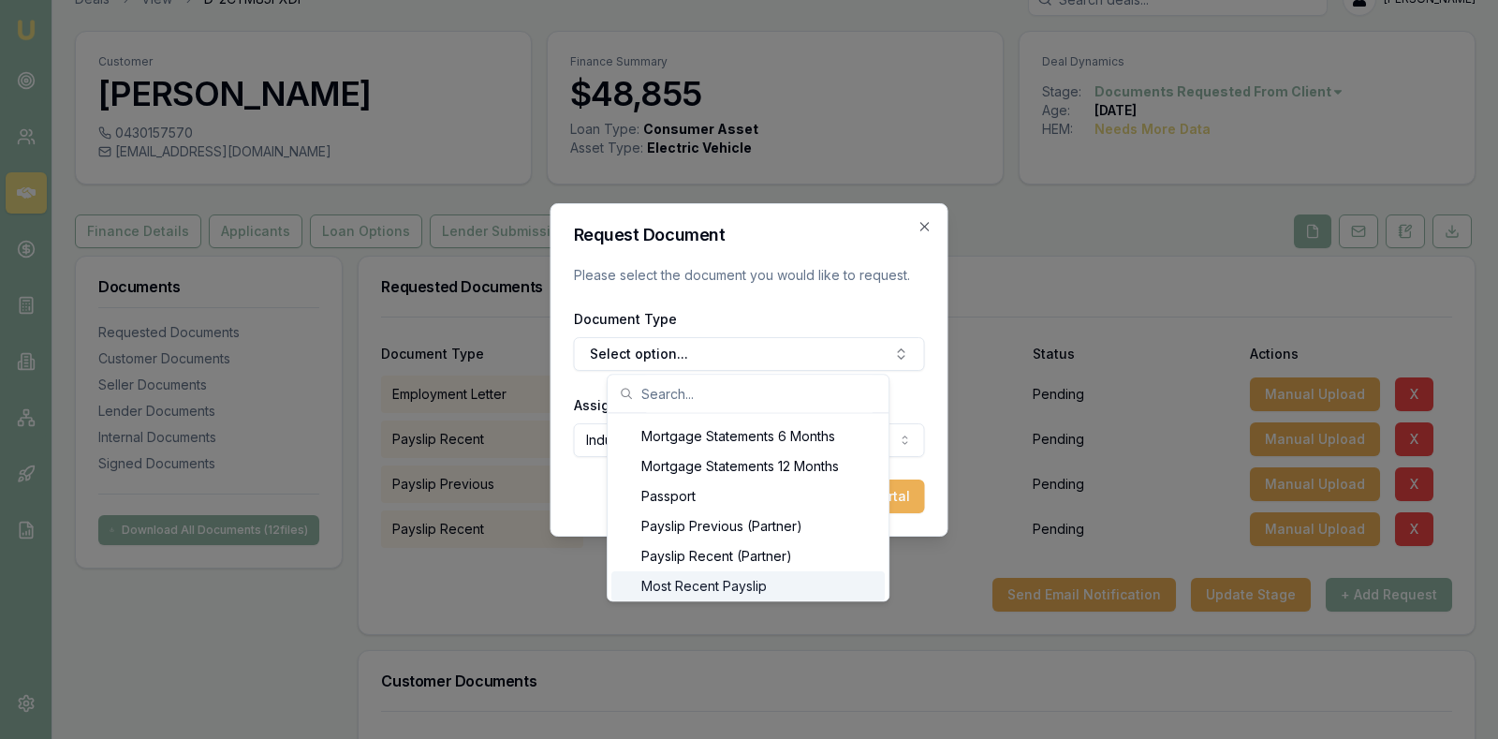
scroll to position [1524, 0]
click at [718, 588] on div "Previous Payslip" at bounding box center [748, 586] width 273 height 30
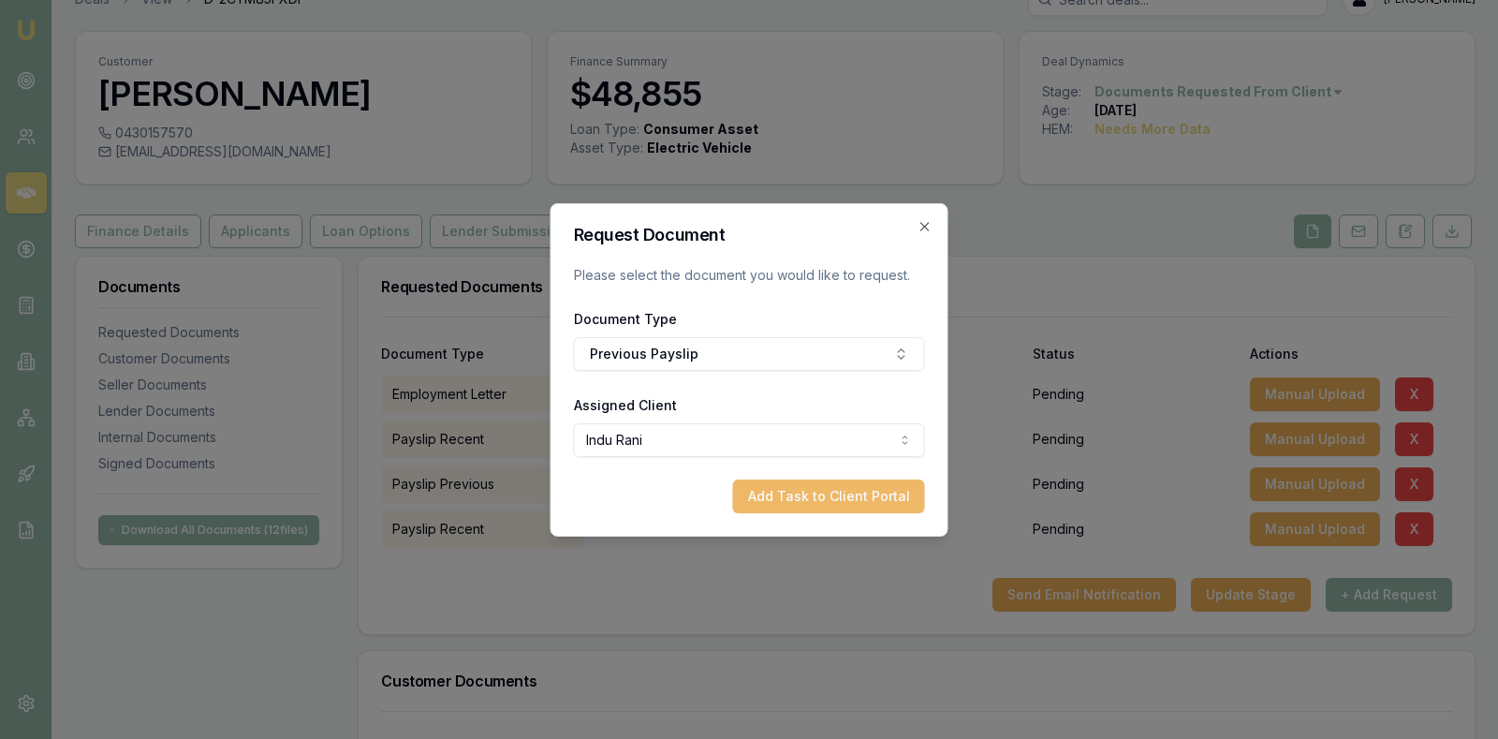
click at [806, 491] on button "Add Task to Client Portal" at bounding box center [829, 496] width 192 height 34
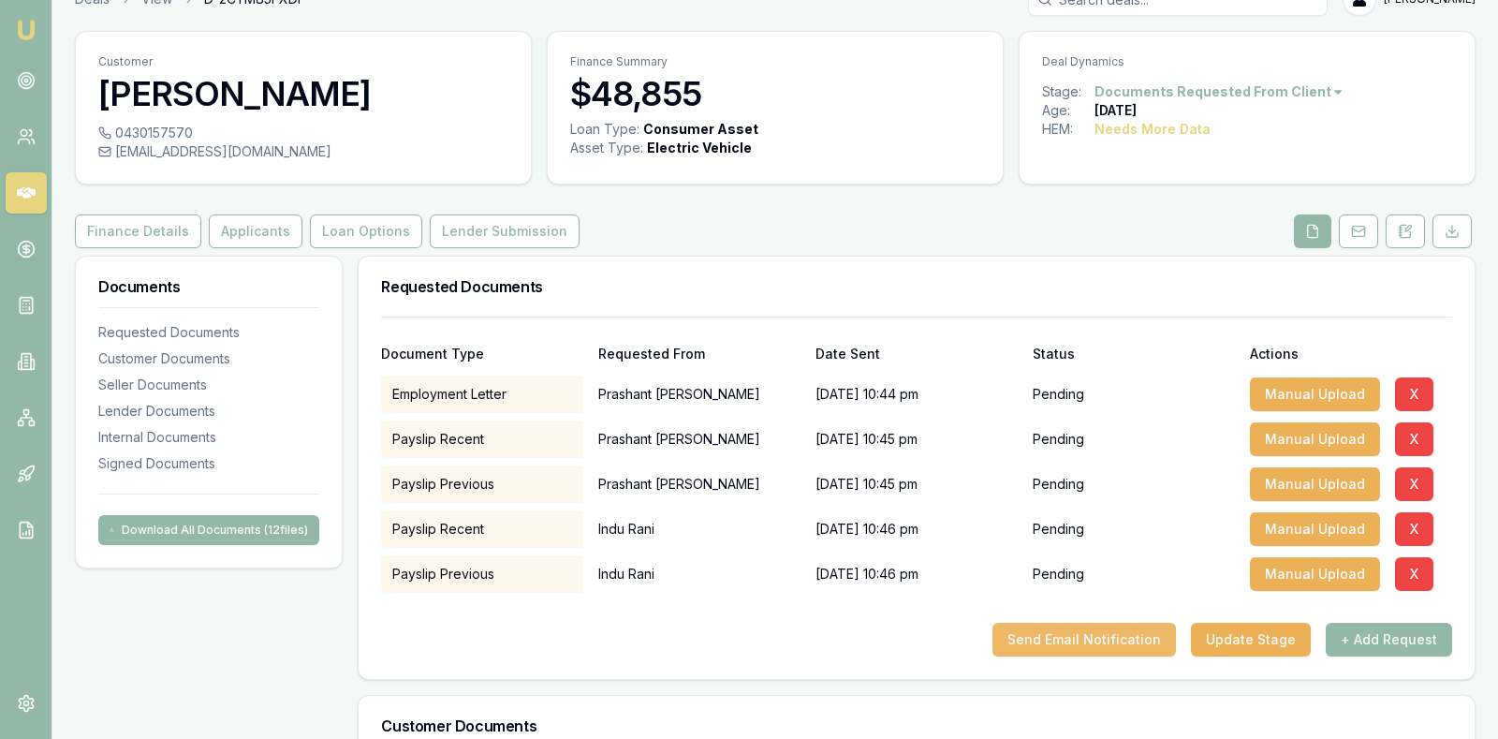
click at [1103, 628] on button "Send Email Notification" at bounding box center [1085, 640] width 184 height 34
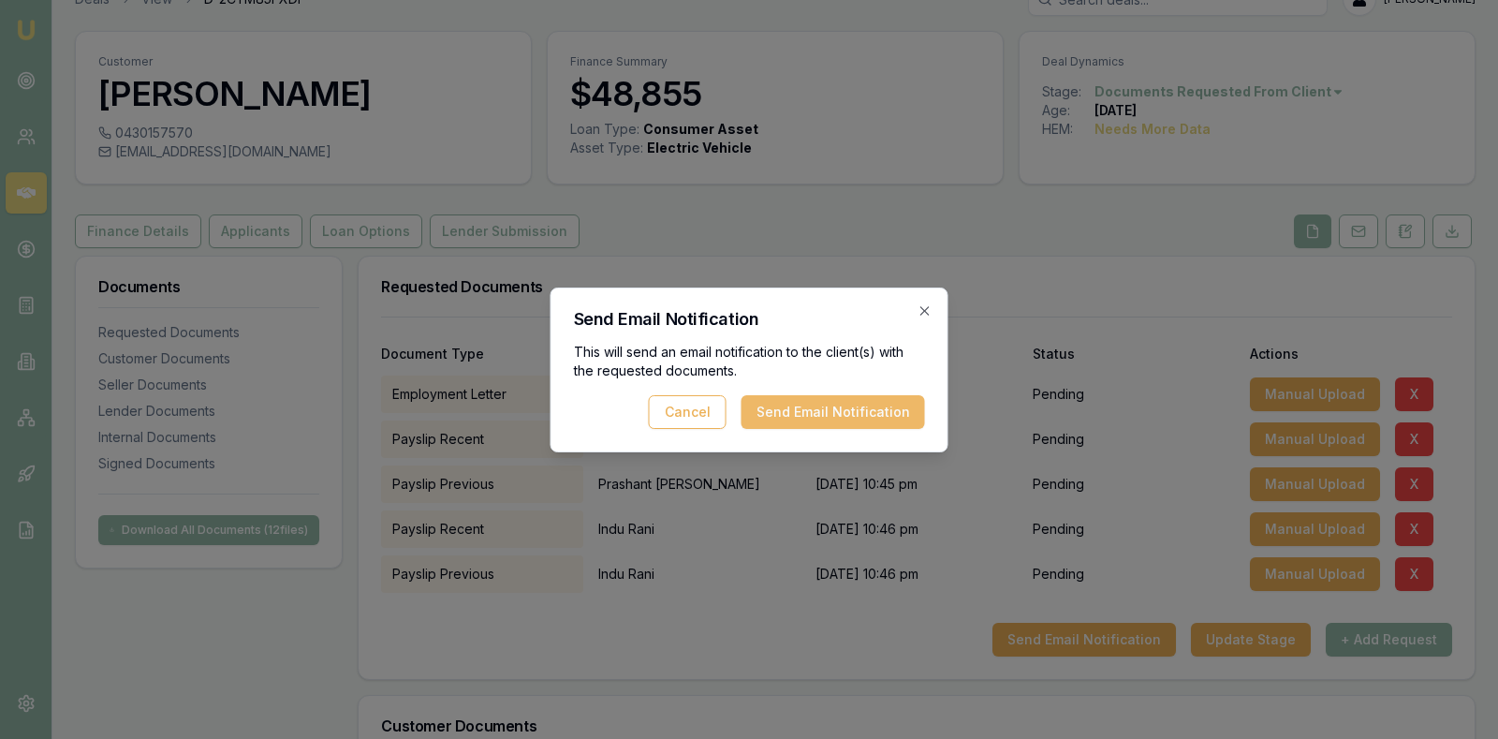
click at [857, 403] on button "Send Email Notification" at bounding box center [834, 412] width 184 height 34
